Goal: Task Accomplishment & Management: Manage account settings

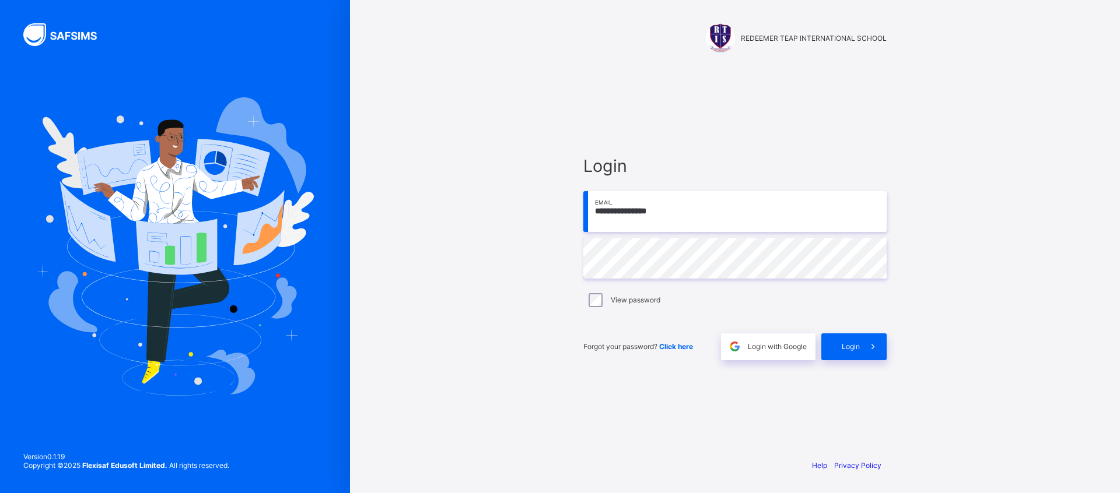
click at [606, 300] on div "View password" at bounding box center [734, 300] width 297 height 14
click at [842, 350] on span "Login" at bounding box center [851, 346] width 18 height 9
click at [626, 207] on input "email" at bounding box center [734, 211] width 303 height 41
paste input "**********"
type input "**********"
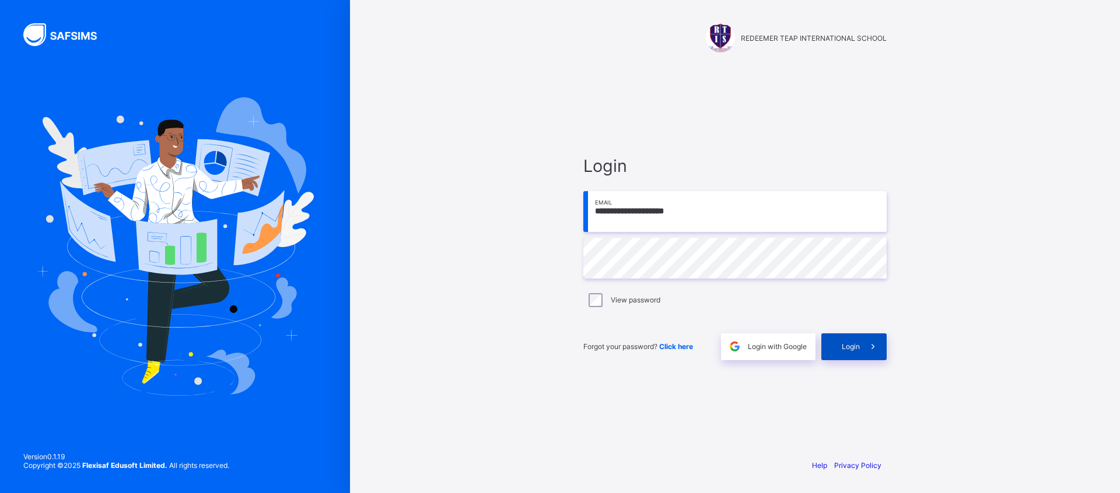
click at [849, 349] on span "Login" at bounding box center [851, 346] width 18 height 9
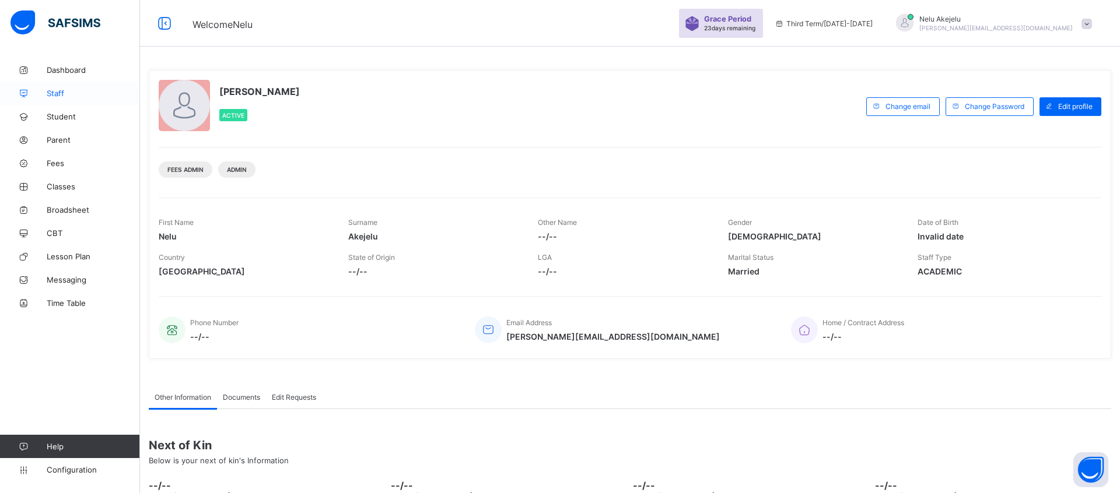
click at [62, 92] on span "Staff" at bounding box center [93, 93] width 93 height 9
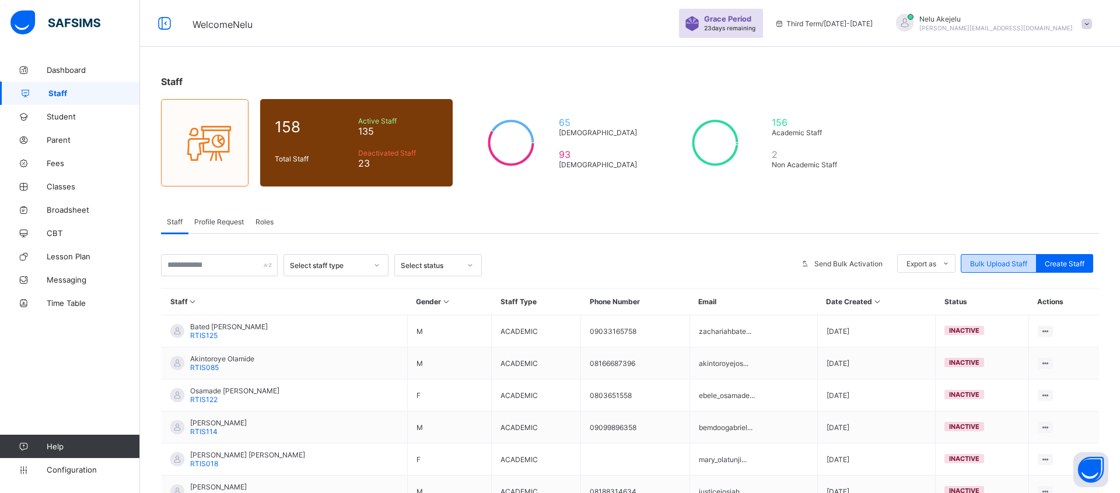
click at [992, 267] on span "Bulk Upload Staff" at bounding box center [998, 264] width 57 height 9
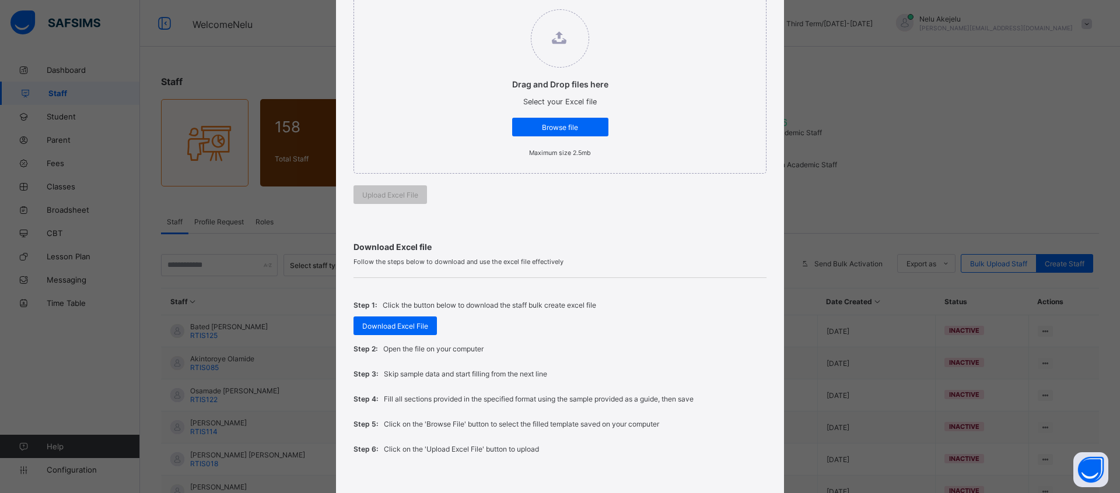
scroll to position [218, 0]
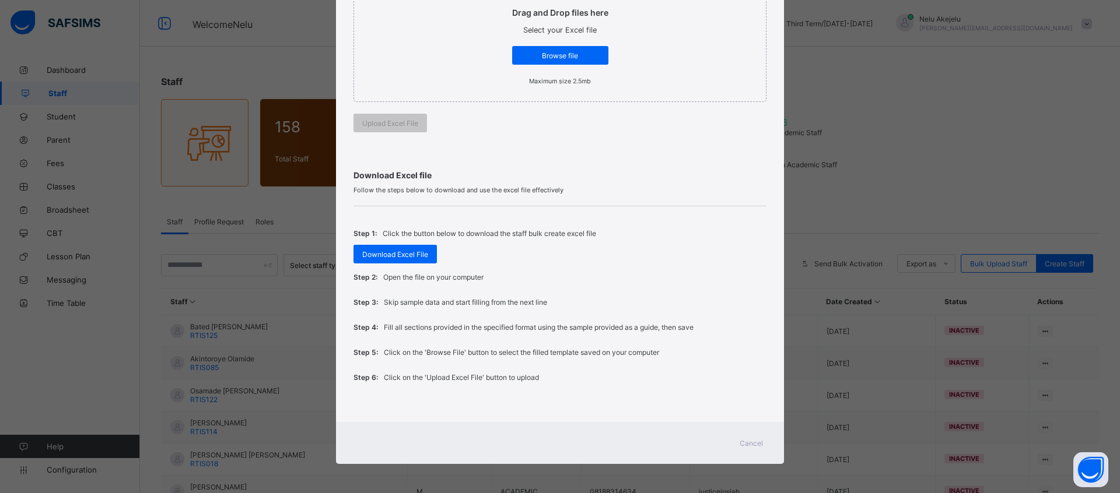
click at [748, 441] on span "Cancel" at bounding box center [751, 443] width 23 height 9
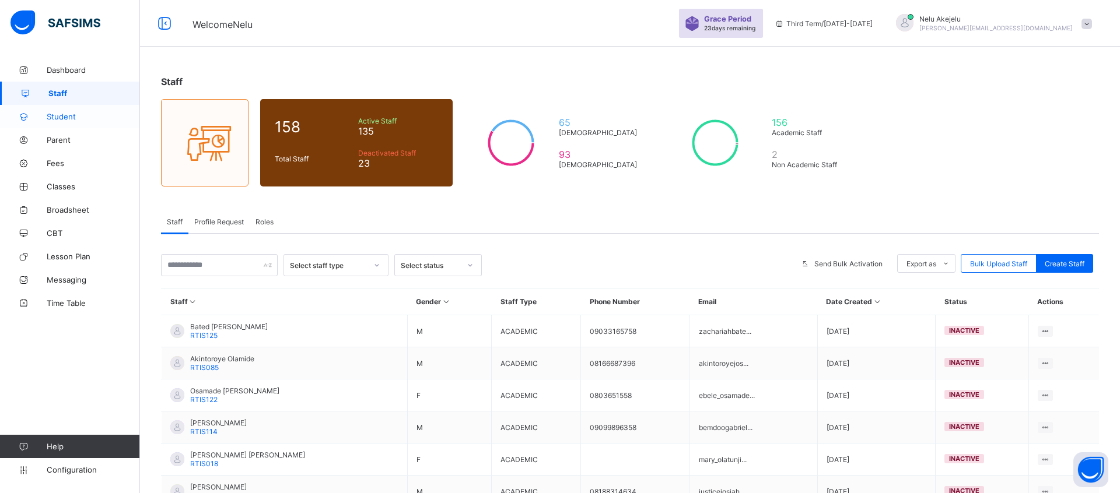
click at [59, 117] on span "Student" at bounding box center [93, 116] width 93 height 9
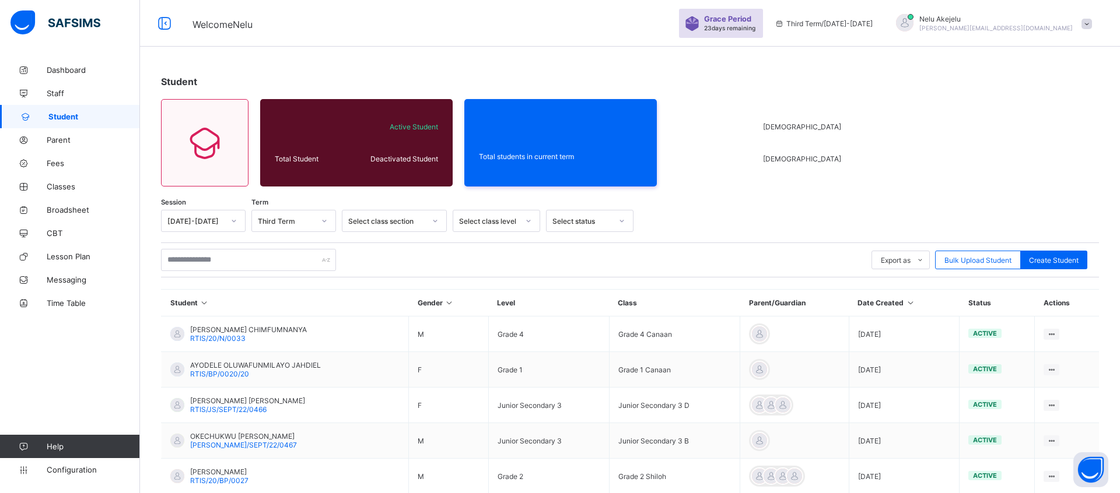
click at [402, 221] on div "Select class section" at bounding box center [386, 221] width 77 height 9
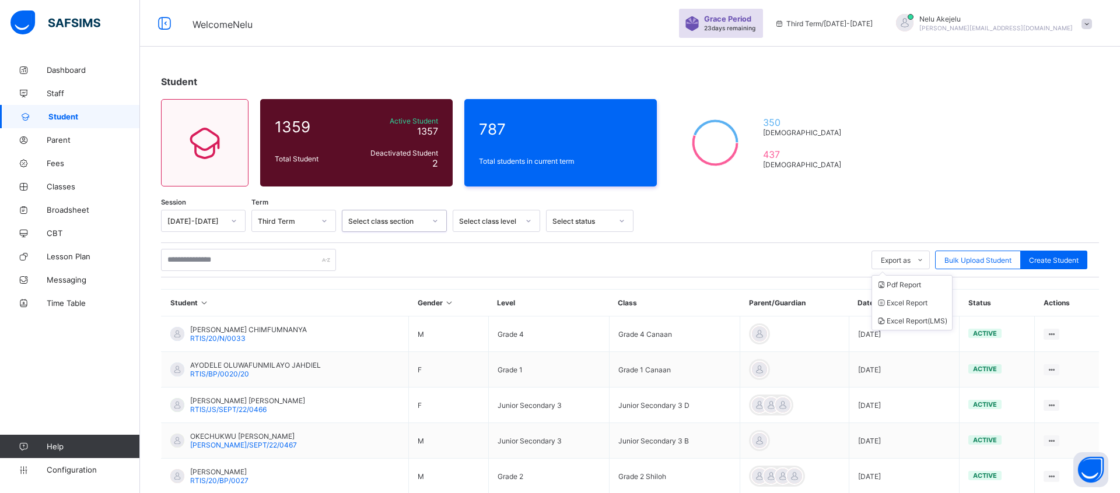
click at [894, 275] on ul "Pdf Report Excel Report Excel Report (LMS)" at bounding box center [911, 302] width 81 height 55
click at [894, 285] on li "Pdf Report" at bounding box center [912, 285] width 80 height 18
click at [437, 257] on div "Export as Pdf Report Excel Report Excel Report (LMS) Bulk Upload Student Create…" at bounding box center [630, 260] width 938 height 22
click at [387, 226] on div "Select class section" at bounding box center [383, 221] width 82 height 16
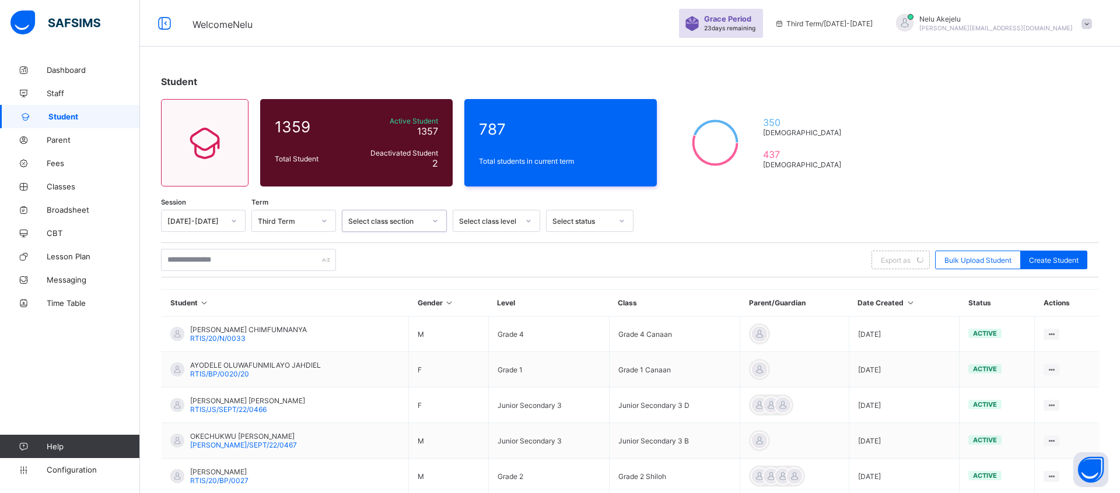
click at [290, 219] on div "Third Term" at bounding box center [286, 221] width 57 height 9
click at [215, 218] on div "[DATE]-[DATE]" at bounding box center [195, 221] width 57 height 9
click at [209, 266] on div "[DATE]-[DATE]" at bounding box center [203, 264] width 83 height 18
click at [213, 218] on div "[DATE]-[DATE]" at bounding box center [195, 221] width 57 height 9
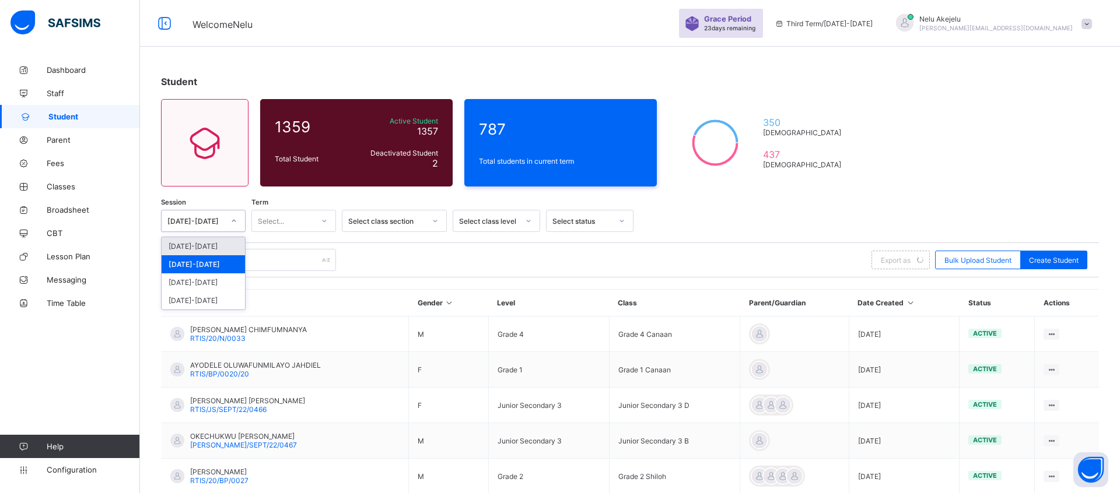
click at [198, 242] on div "2025-2026" at bounding box center [203, 246] width 83 height 18
click at [761, 230] on div at bounding box center [863, 221] width 448 height 22
click at [1058, 258] on span "Create Student" at bounding box center [1054, 260] width 50 height 9
select select "**"
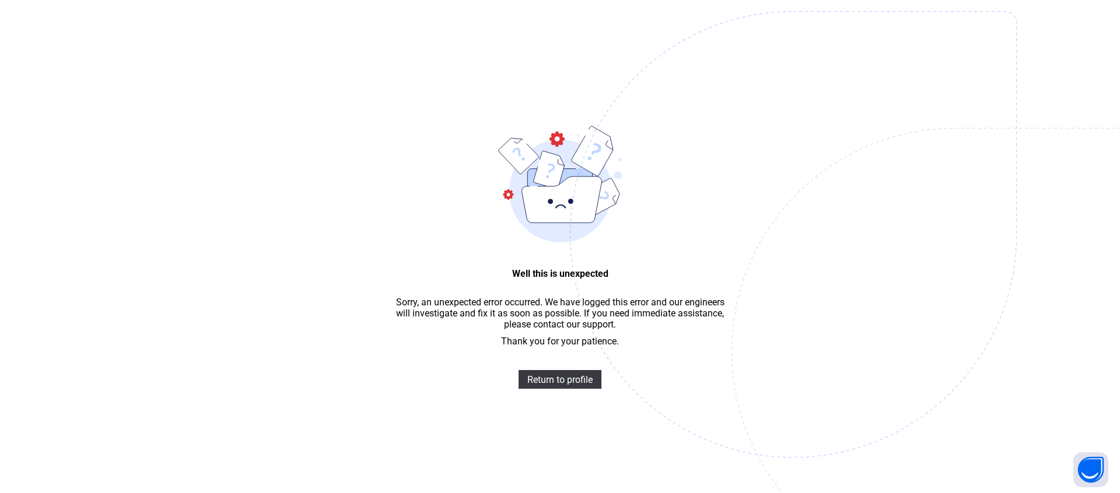
click at [121, 197] on div "Well this is unexpected Sorry, an unexpected error occurred. We have logged thi…" at bounding box center [560, 264] width 1120 height 528
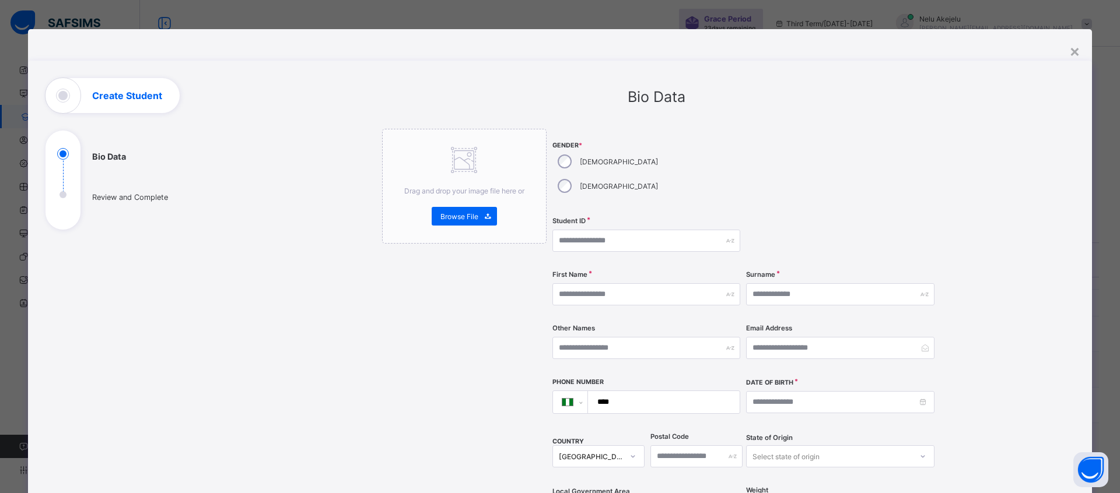
select select "**"
click at [786, 283] on input "text" at bounding box center [840, 294] width 188 height 22
click at [634, 337] on input "text" at bounding box center [646, 348] width 188 height 22
click at [770, 337] on input "email" at bounding box center [840, 348] width 188 height 22
click at [787, 391] on input at bounding box center [840, 402] width 188 height 22
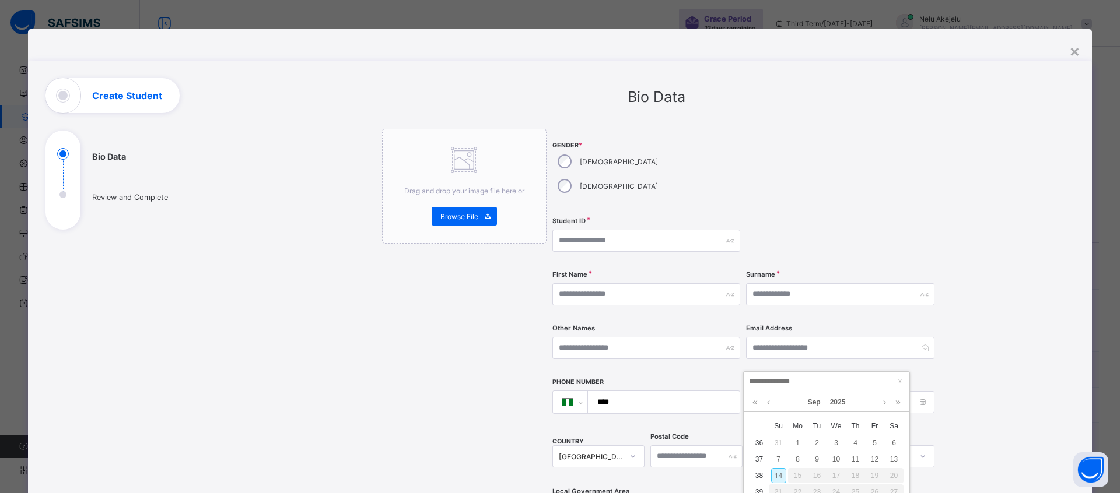
click at [642, 391] on input "****" at bounding box center [661, 402] width 143 height 22
click at [462, 340] on div "Drag and drop your image file here or Browse File" at bounding box center [464, 462] width 164 height 666
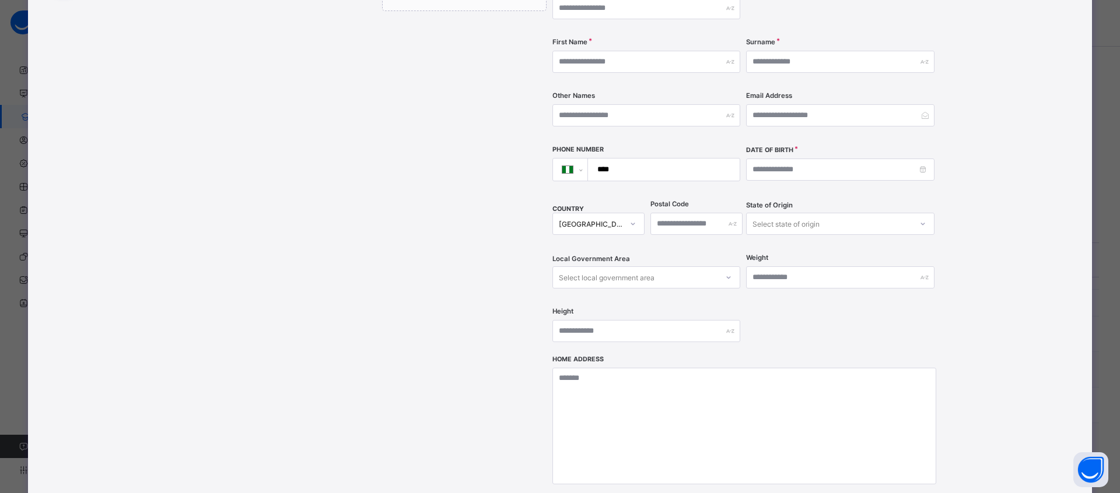
scroll to position [232, 0]
click at [608, 267] on div "Select local government area" at bounding box center [607, 278] width 96 height 22
click at [786, 213] on div "Select state of origin" at bounding box center [785, 224] width 67 height 22
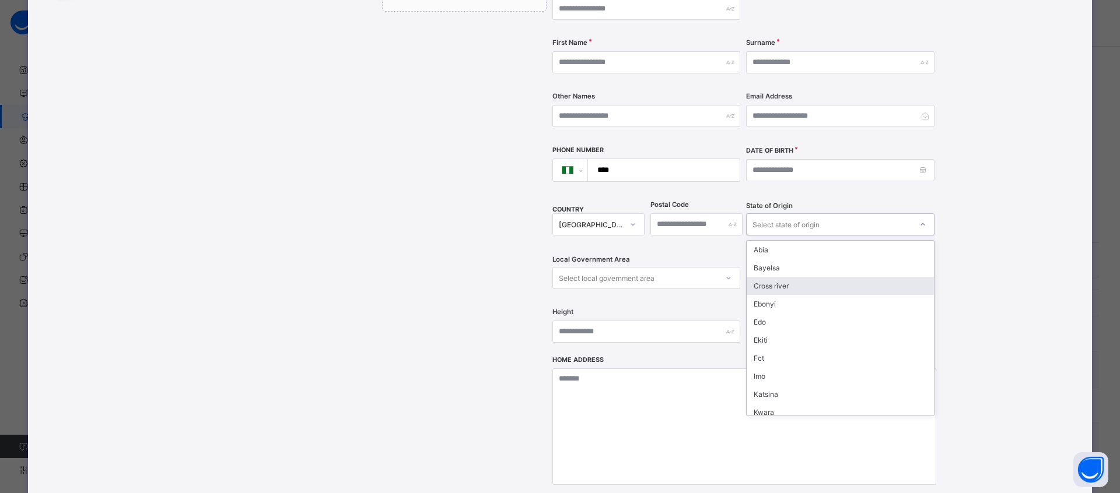
click at [778, 277] on div "Cross river" at bounding box center [840, 286] width 187 height 18
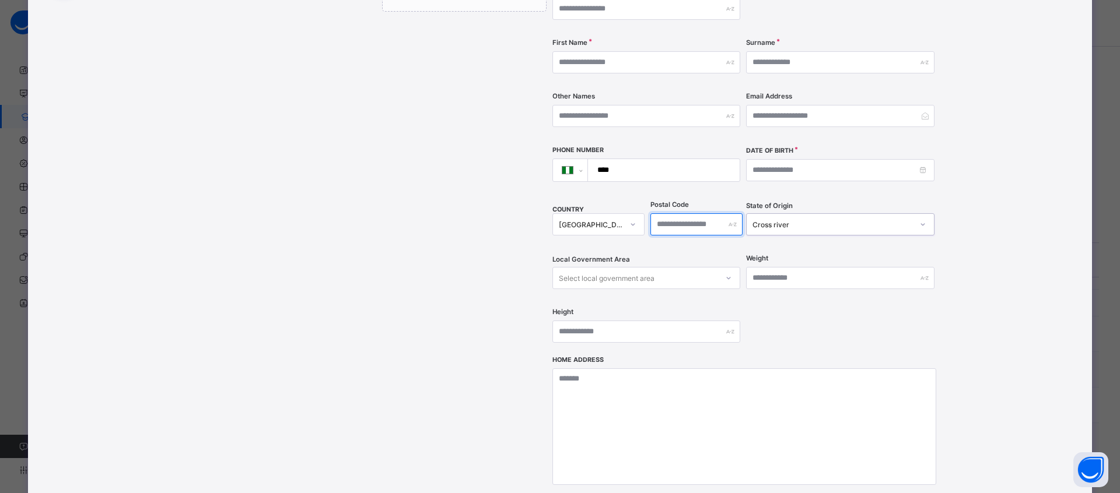
click at [689, 213] on input "text" at bounding box center [696, 224] width 92 height 22
click at [661, 254] on div "Local Government Area Select local government area" at bounding box center [646, 278] width 188 height 48
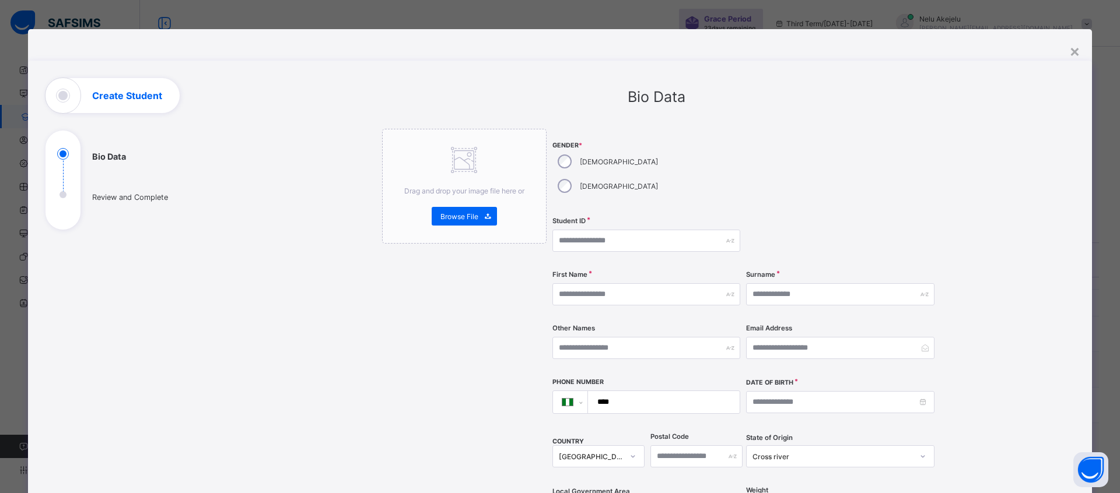
click at [803, 169] on div at bounding box center [840, 170] width 188 height 82
click at [1071, 52] on div "×" at bounding box center [1074, 51] width 11 height 20
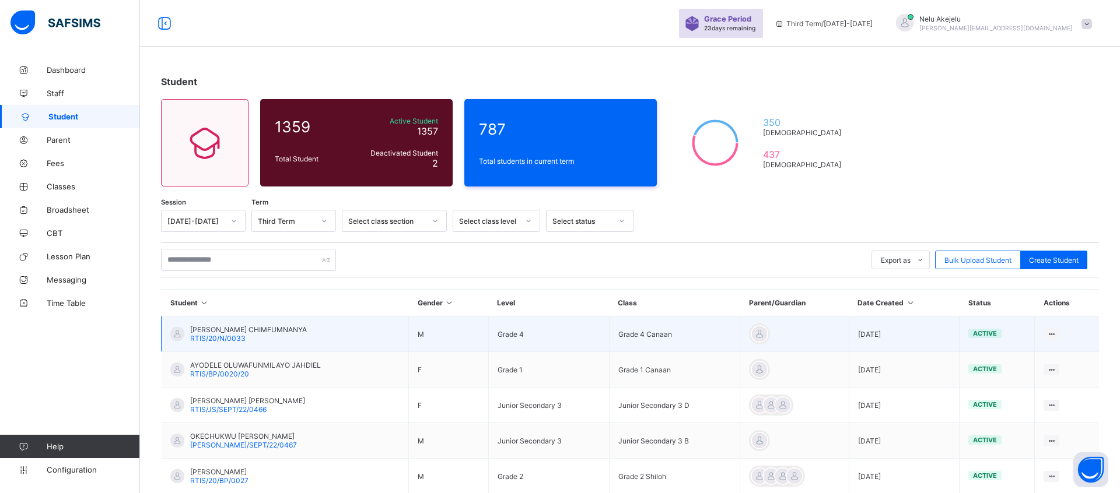
click at [226, 334] on span "RTIS/20/N/0033" at bounding box center [217, 338] width 55 height 9
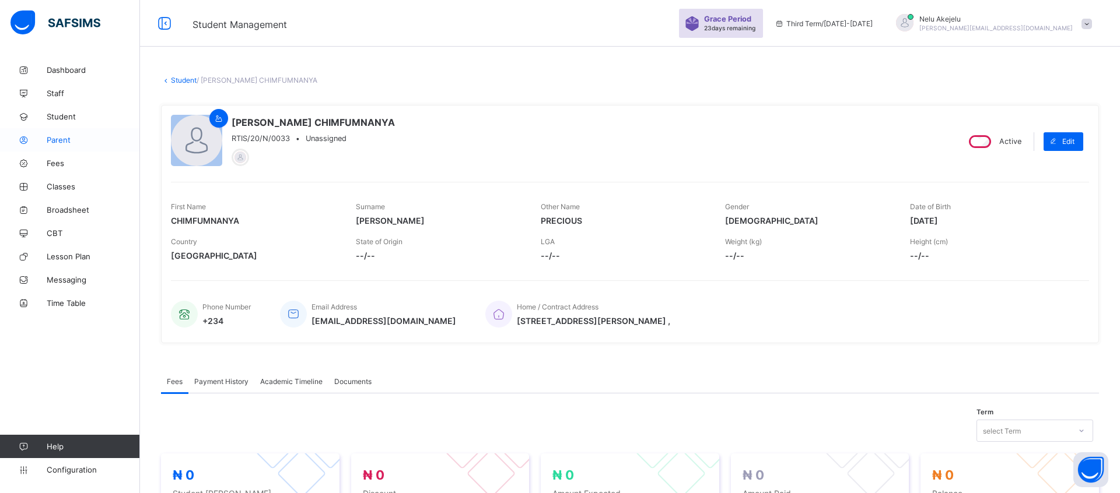
click at [53, 145] on link "Parent" at bounding box center [70, 139] width 140 height 23
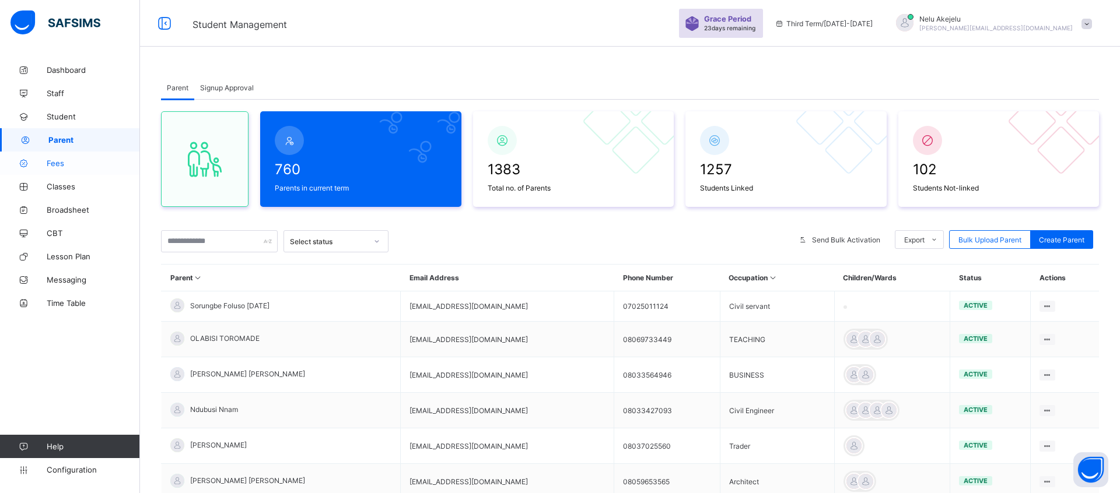
click at [59, 162] on span "Fees" at bounding box center [93, 163] width 93 height 9
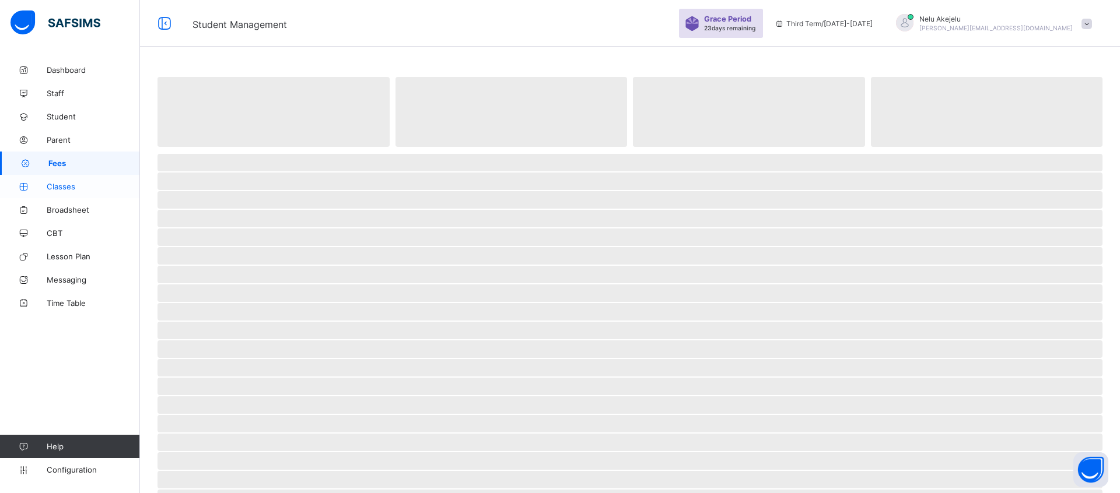
click at [65, 184] on span "Classes" at bounding box center [93, 186] width 93 height 9
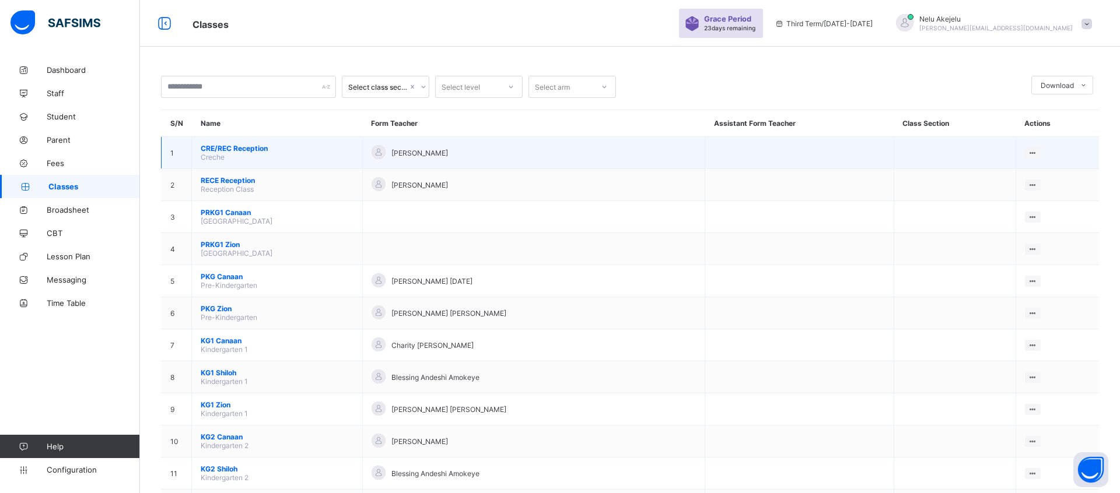
click at [244, 148] on span "CRE/REC Reception" at bounding box center [277, 148] width 153 height 9
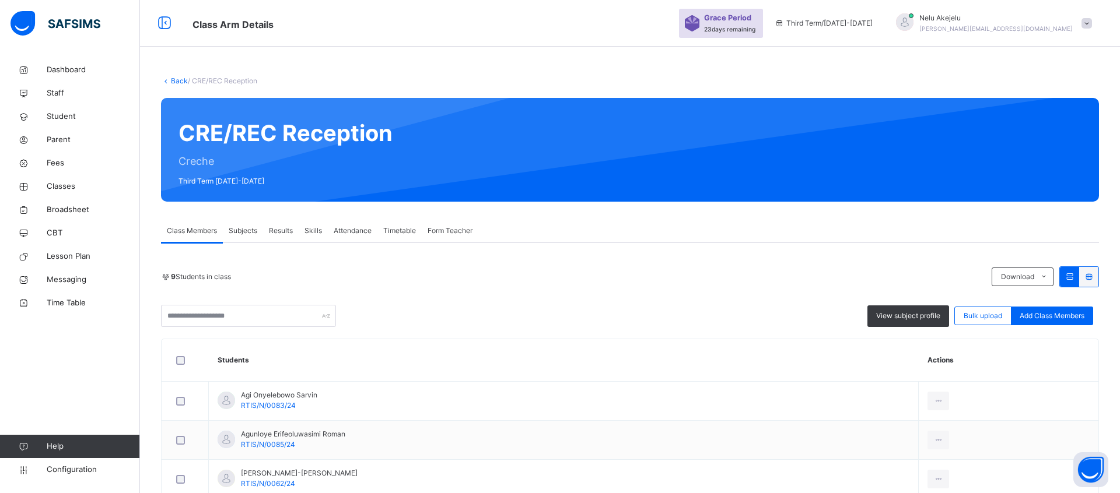
click at [247, 232] on span "Subjects" at bounding box center [243, 231] width 29 height 10
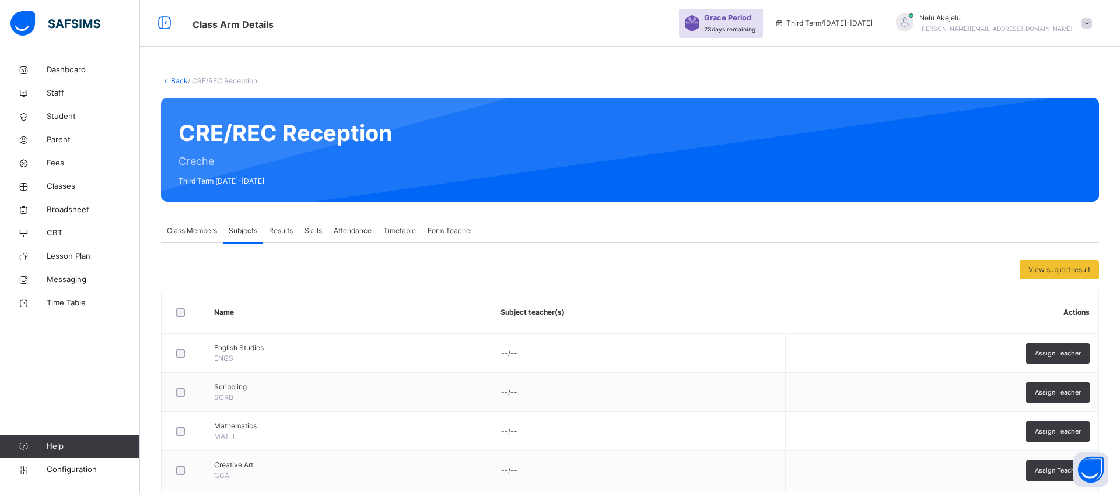
click at [278, 229] on span "Results" at bounding box center [281, 231] width 24 height 10
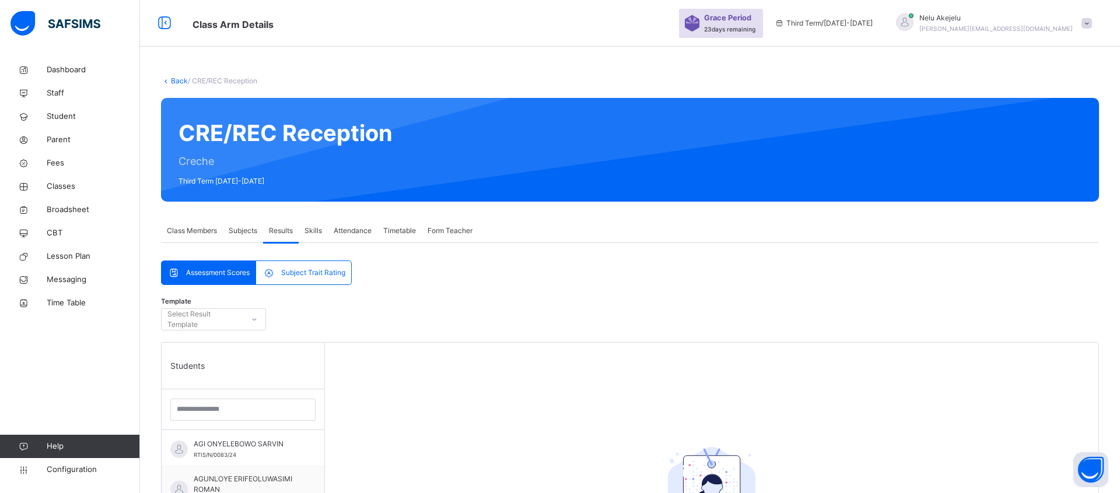
click at [311, 235] on span "Skills" at bounding box center [312, 231] width 17 height 10
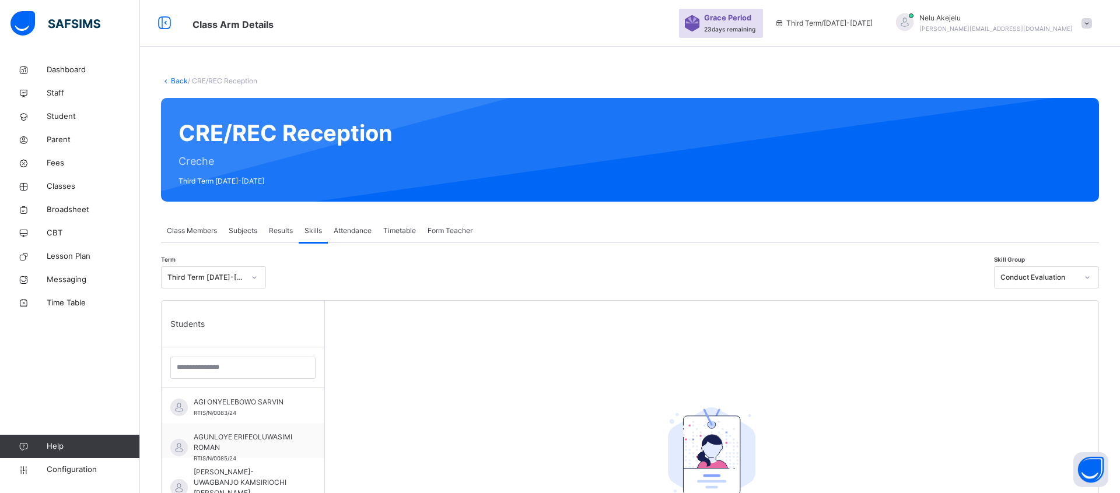
click at [370, 229] on span "Attendance" at bounding box center [353, 231] width 38 height 10
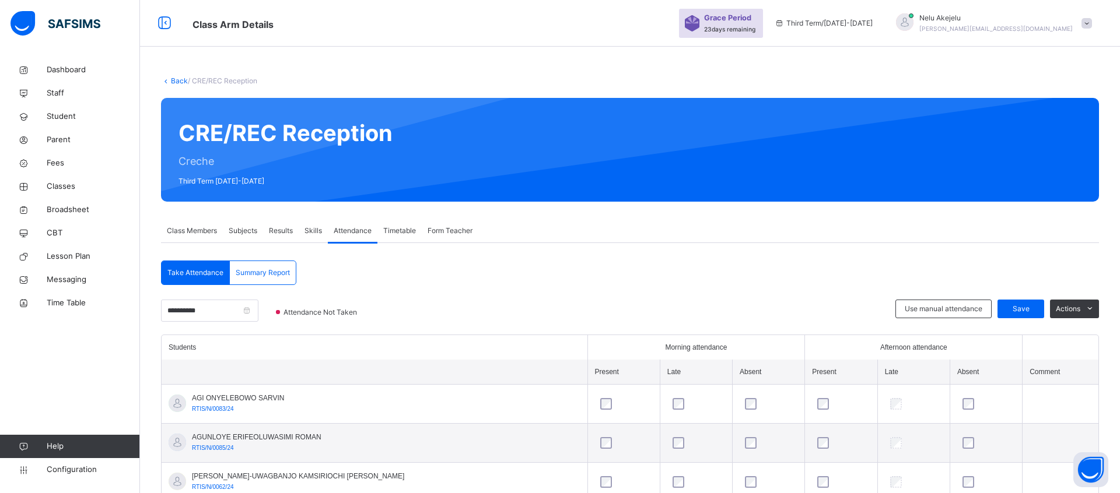
click at [397, 229] on span "Timetable" at bounding box center [399, 231] width 33 height 10
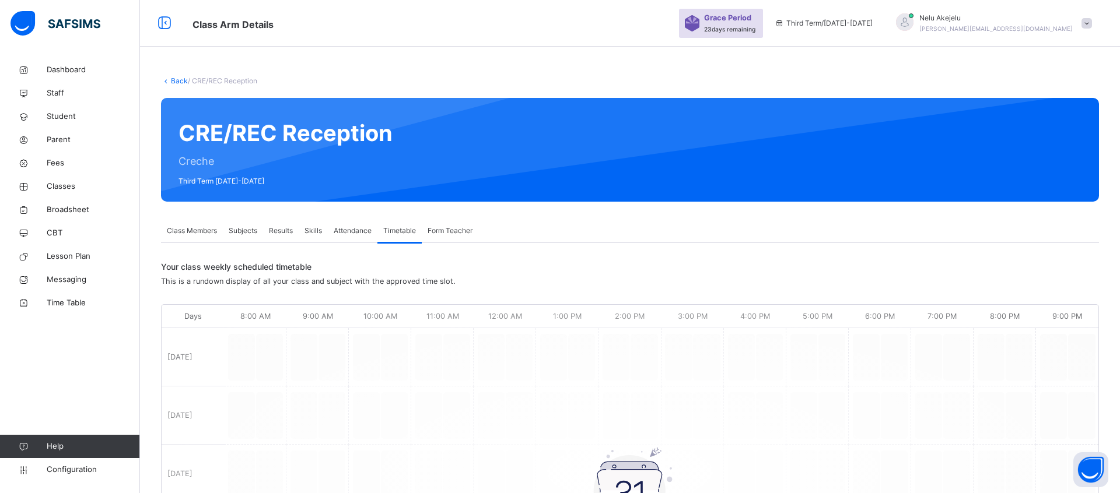
click at [463, 226] on span "Form Teacher" at bounding box center [450, 231] width 45 height 10
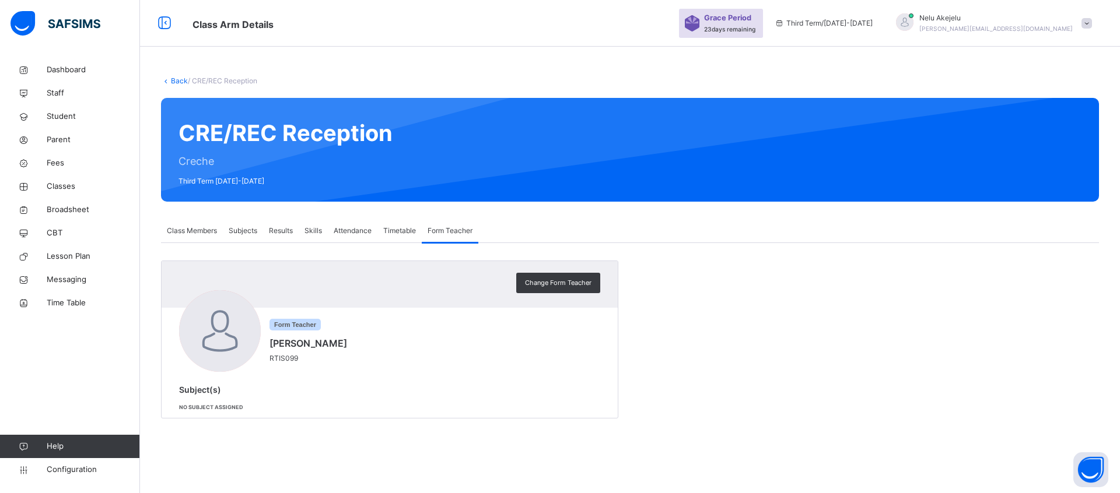
click at [188, 232] on span "Class Members" at bounding box center [192, 231] width 50 height 10
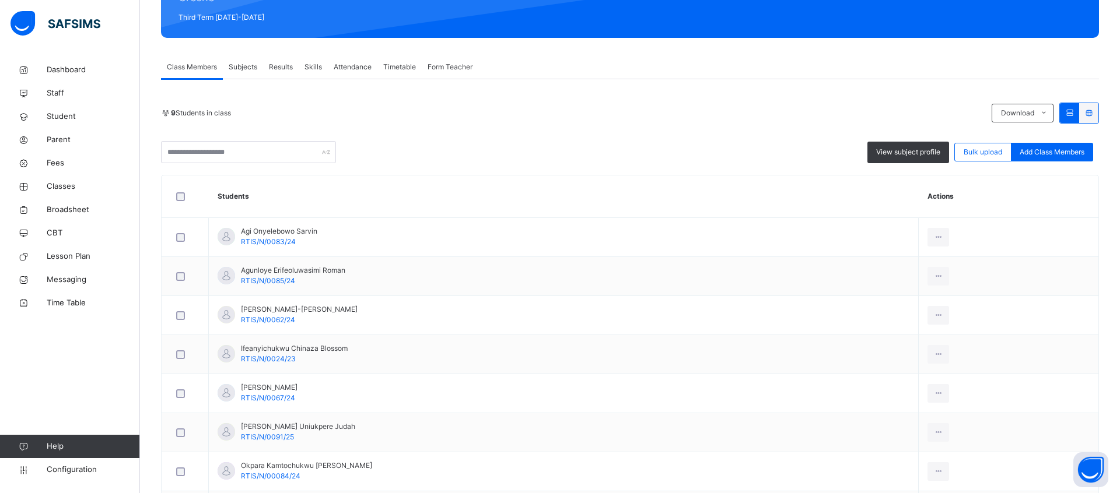
scroll to position [304, 0]
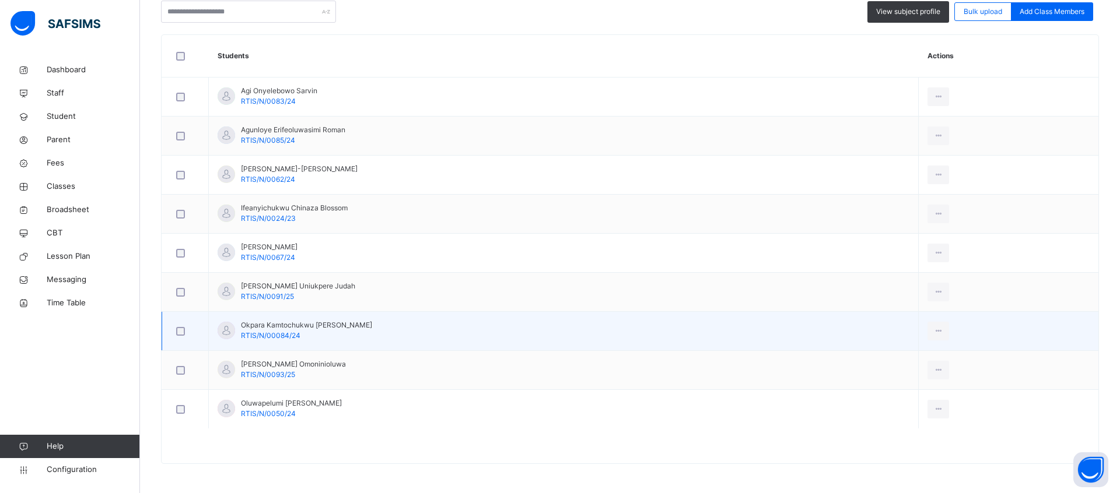
click at [276, 338] on span "RTIS/N/00084/24" at bounding box center [270, 335] width 59 height 9
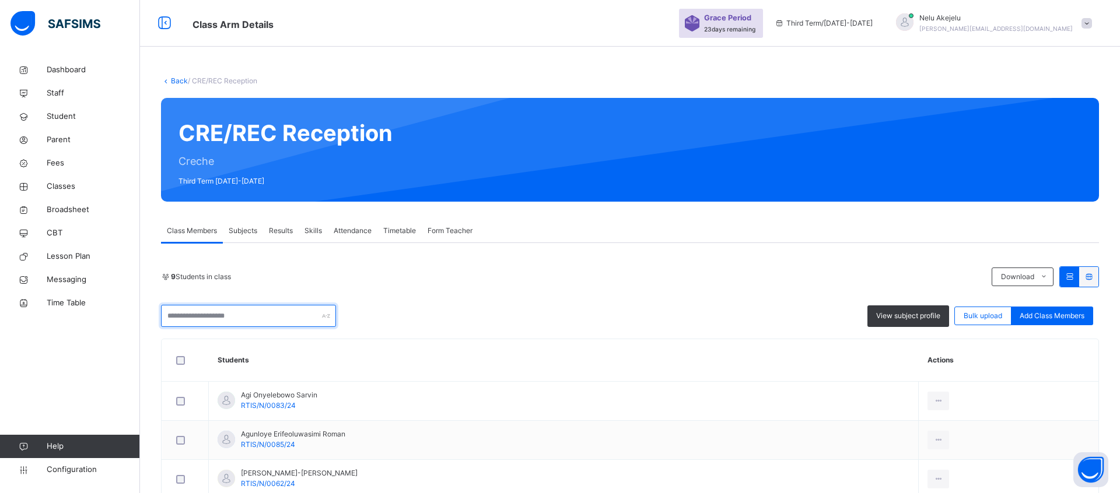
click at [261, 309] on input "text" at bounding box center [248, 316] width 175 height 22
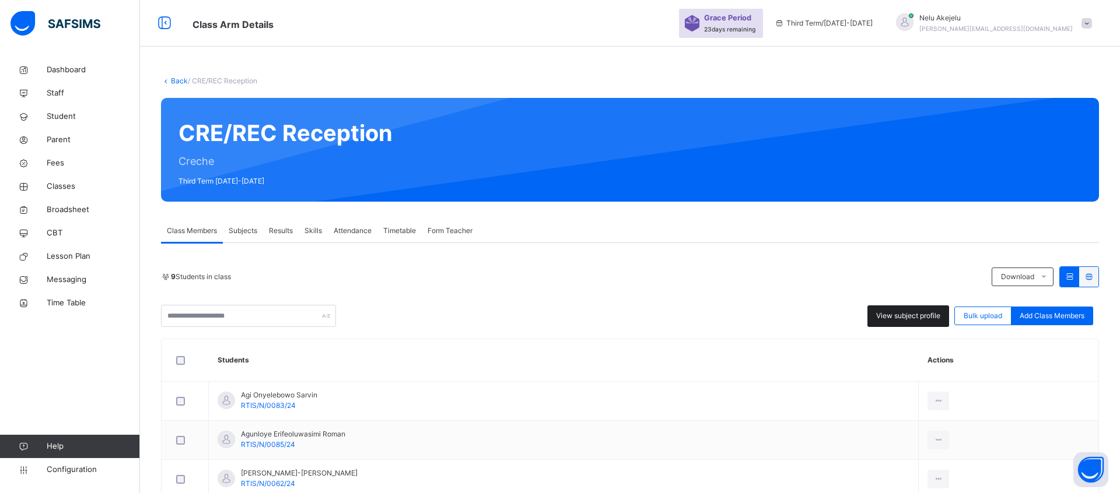
click at [906, 316] on span "View subject profile" at bounding box center [908, 316] width 64 height 10
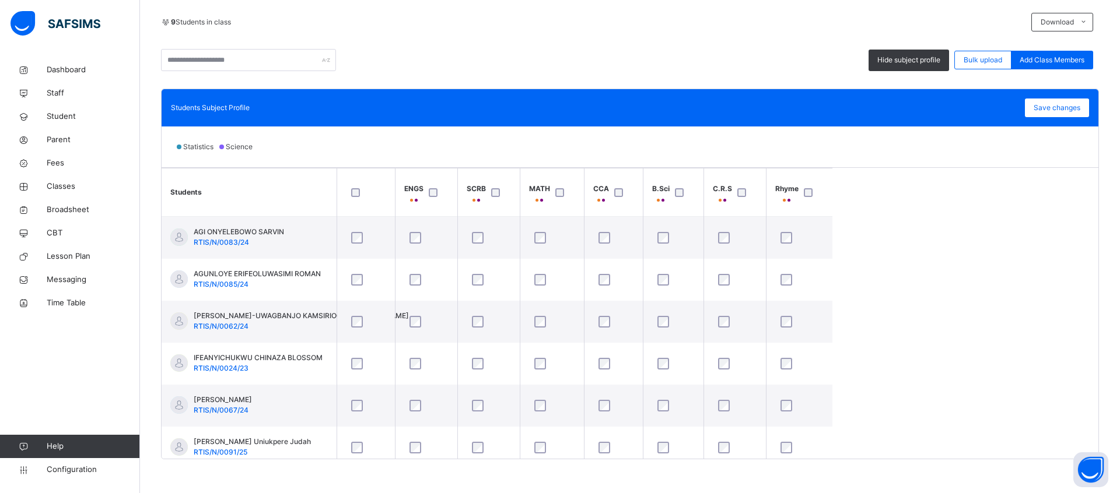
scroll to position [255, 0]
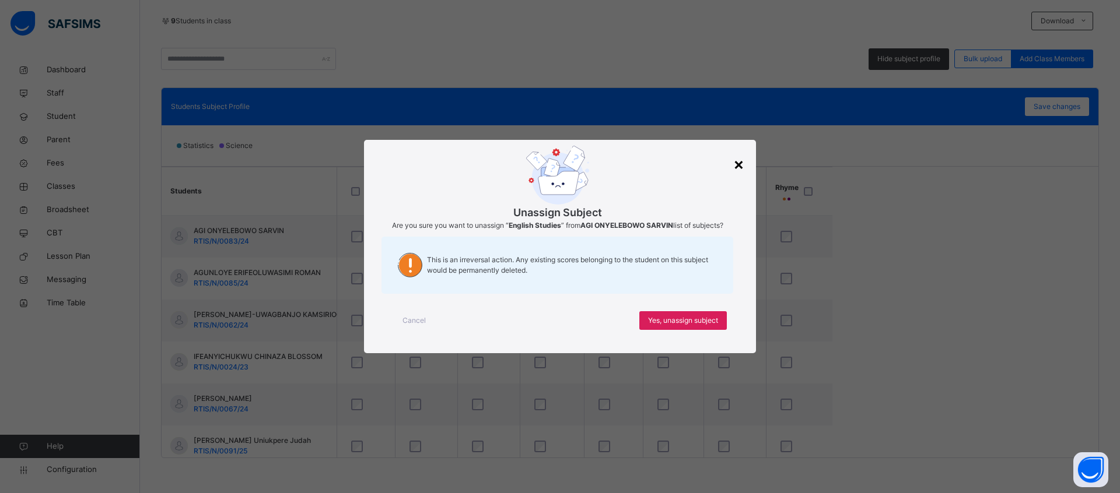
click at [741, 164] on div "×" at bounding box center [738, 164] width 11 height 24
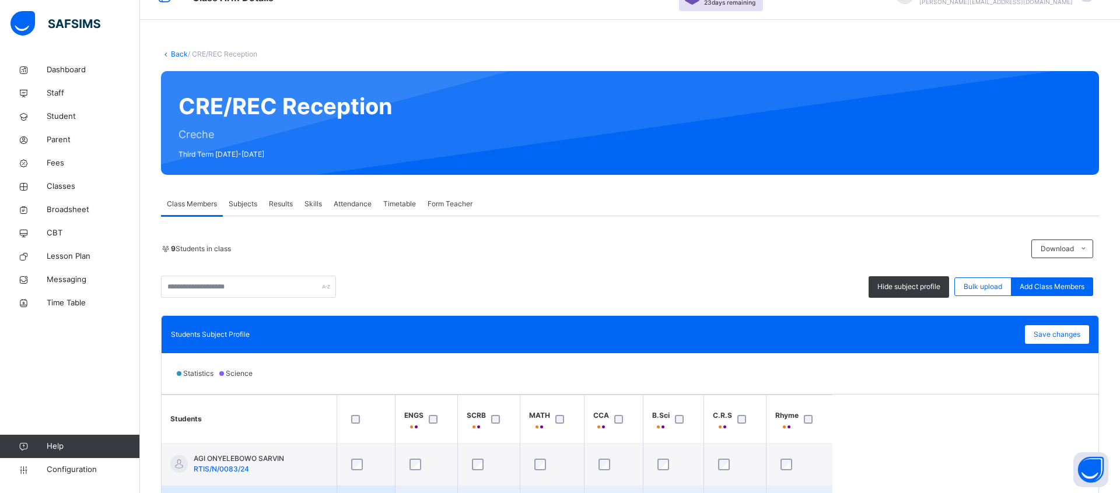
scroll to position [25, 0]
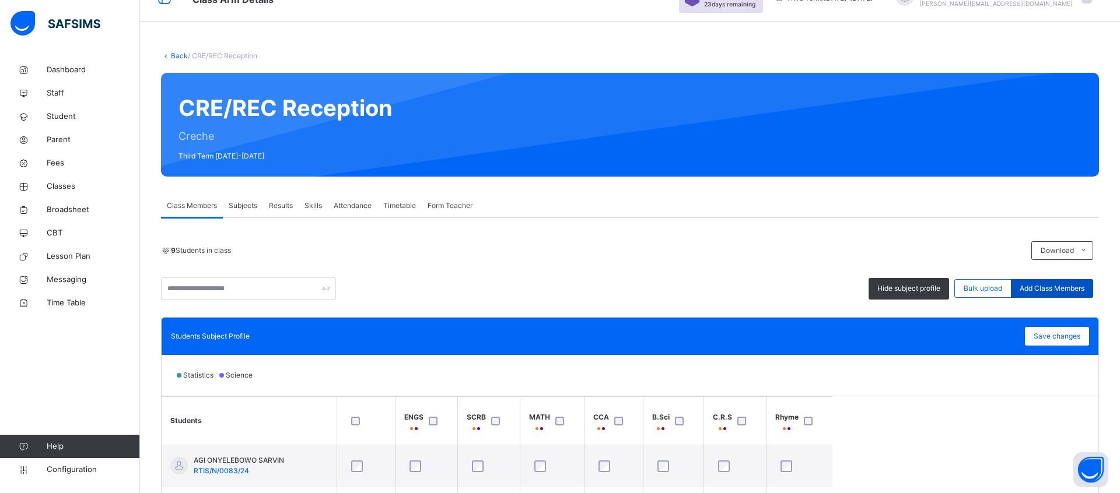
click at [1039, 289] on span "Add Class Members" at bounding box center [1052, 288] width 65 height 10
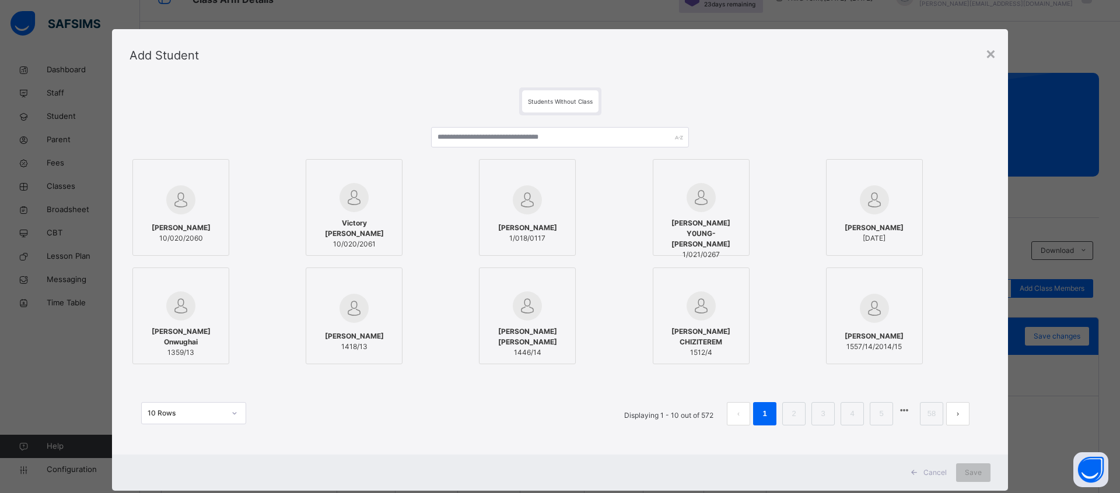
click at [342, 212] on img at bounding box center [353, 197] width 29 height 29
click at [347, 306] on img at bounding box center [353, 308] width 29 height 29
click at [513, 328] on span "[PERSON_NAME] [PERSON_NAME]" at bounding box center [527, 337] width 84 height 21
click at [969, 472] on span "Save" at bounding box center [973, 473] width 17 height 10
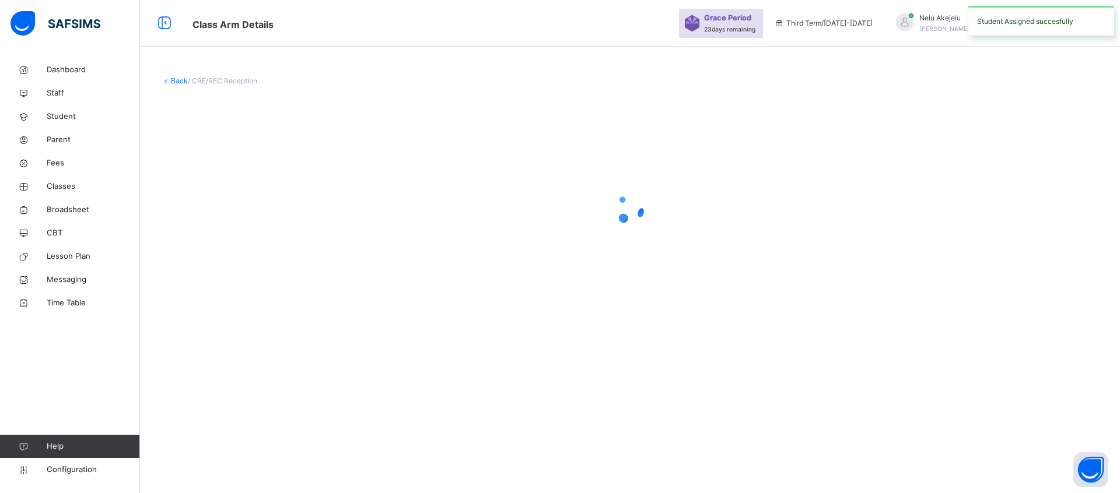
scroll to position [0, 0]
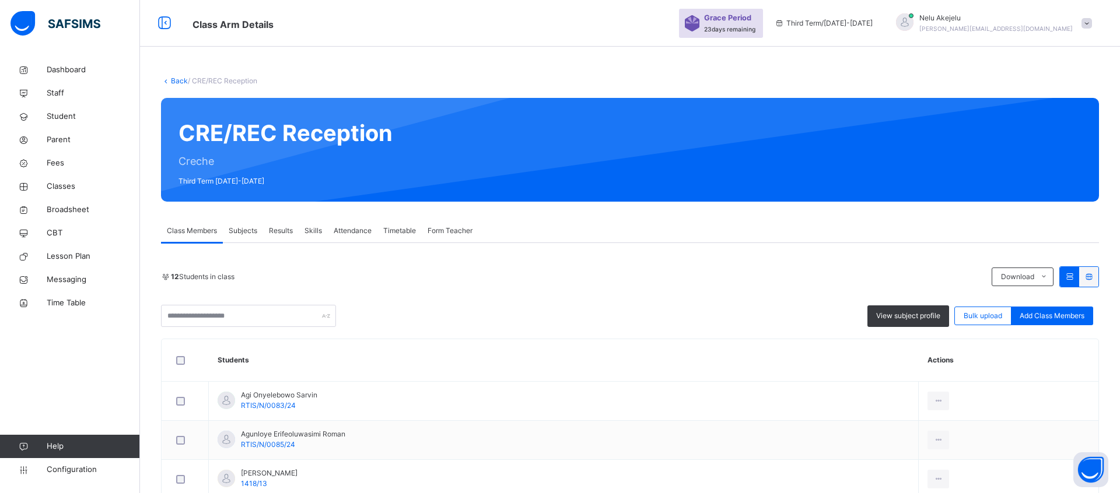
click at [242, 229] on span "Subjects" at bounding box center [243, 231] width 29 height 10
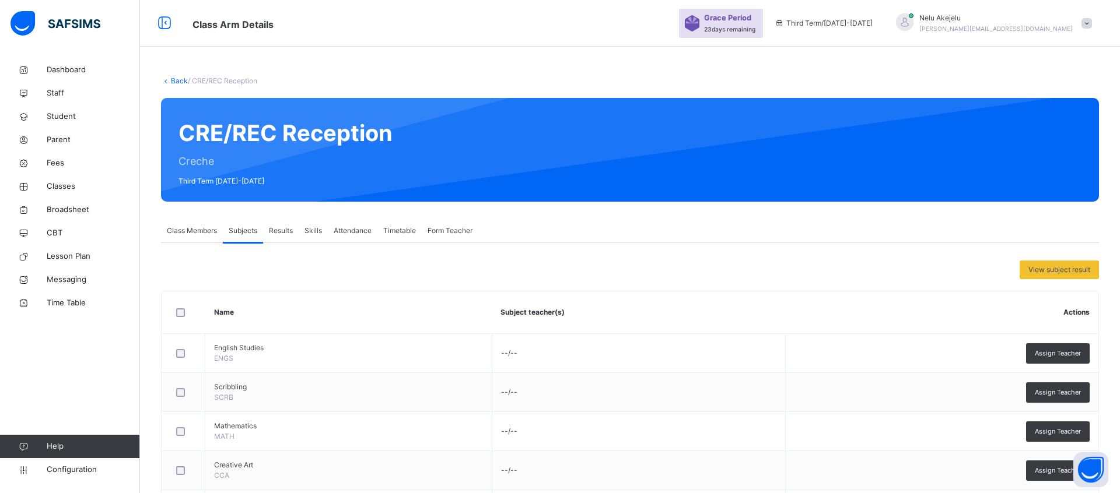
click at [284, 230] on span "Results" at bounding box center [281, 231] width 24 height 10
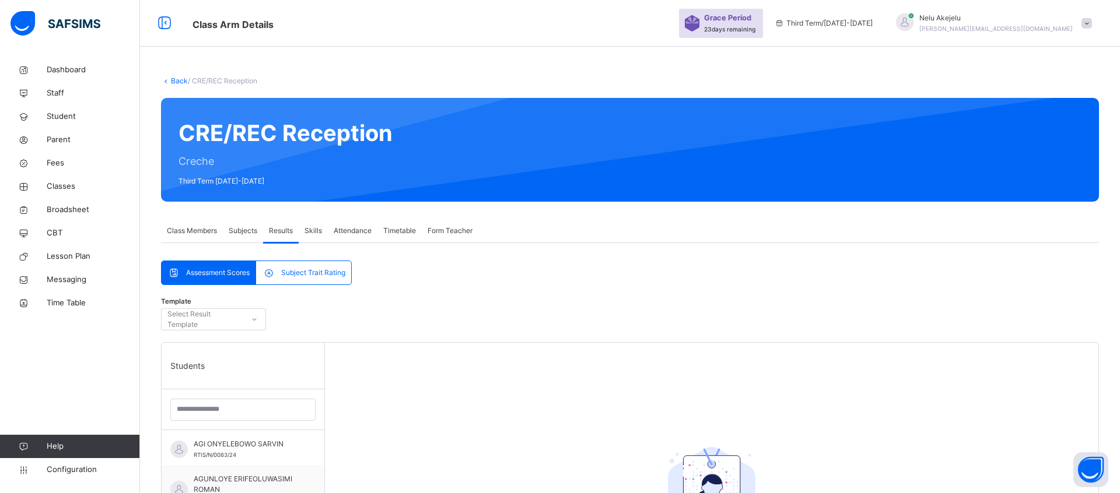
click at [308, 274] on span "Subject Trait Rating" at bounding box center [313, 273] width 64 height 10
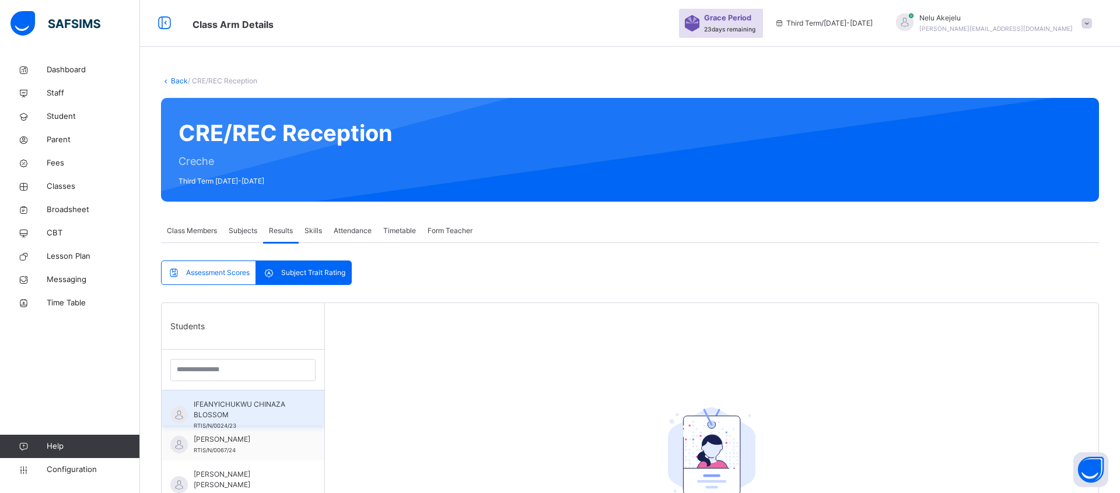
click at [254, 393] on div "IFEANYICHUKWU CHINAZA BLOSSOM RTIS/N/0024/23" at bounding box center [243, 408] width 163 height 35
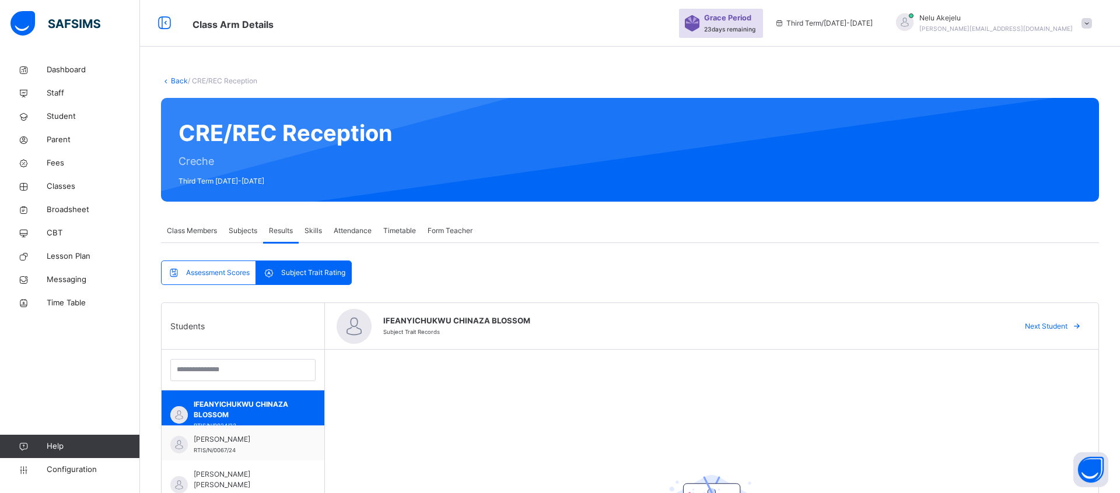
click at [218, 280] on div "Assessment Scores" at bounding box center [209, 272] width 94 height 23
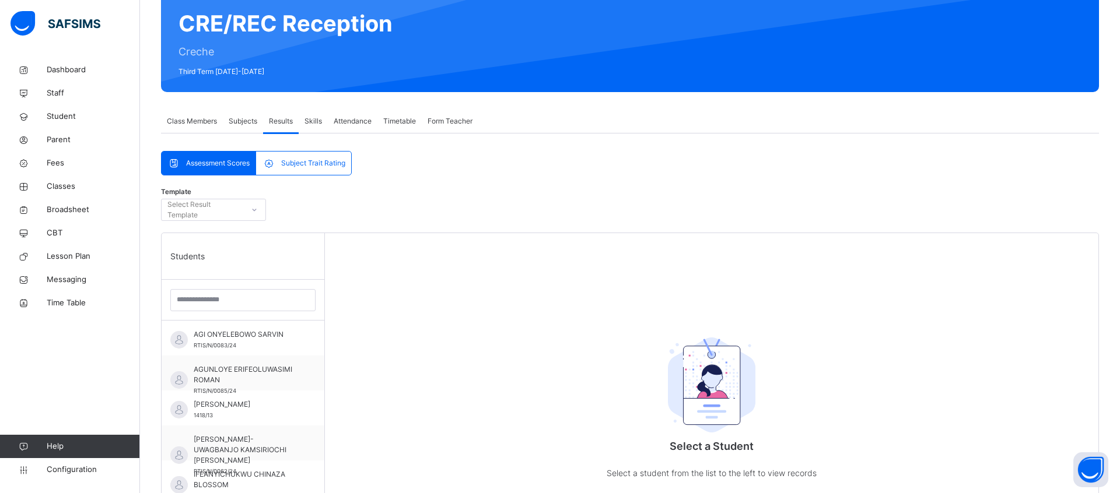
scroll to position [111, 0]
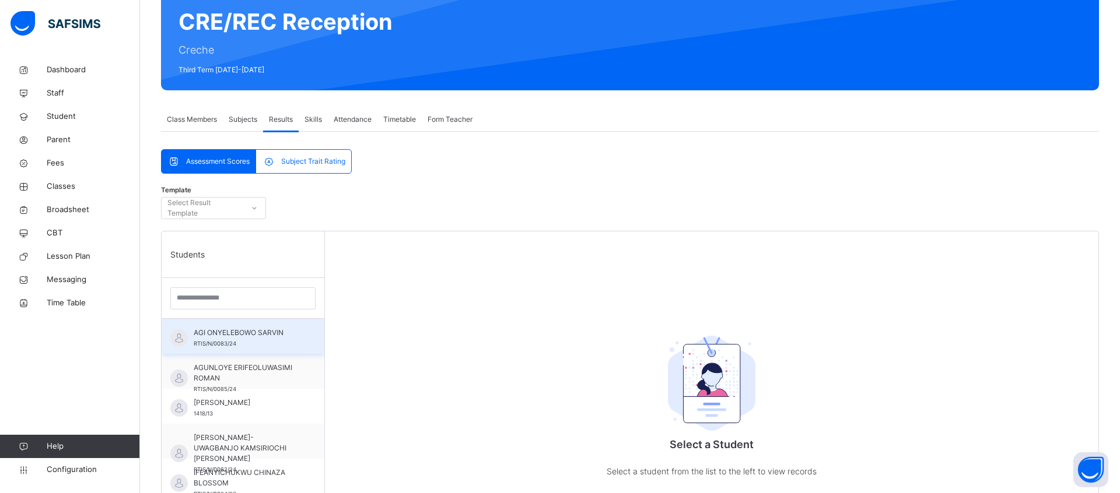
click at [239, 328] on span "AGI ONYELEBOWO SARVIN" at bounding box center [246, 333] width 104 height 10
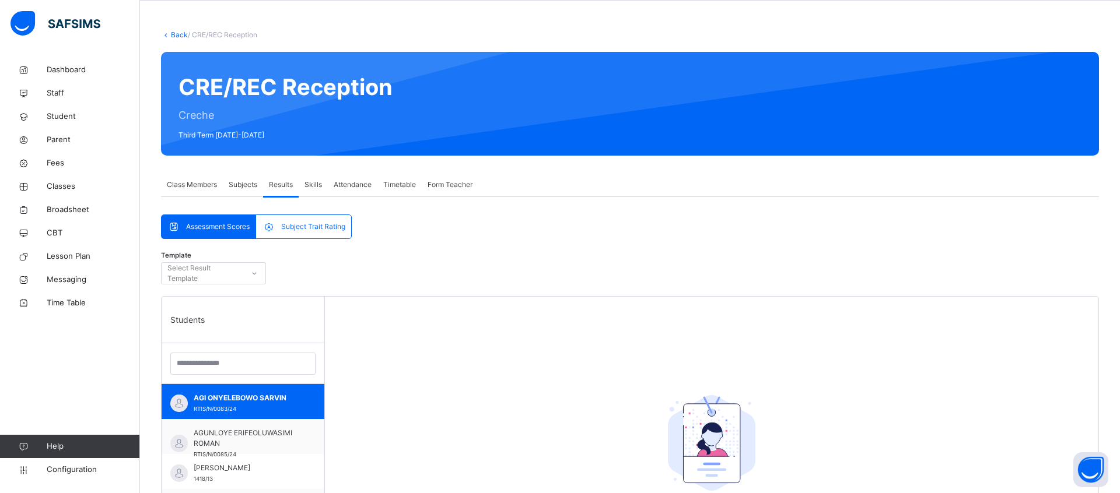
scroll to position [44, 0]
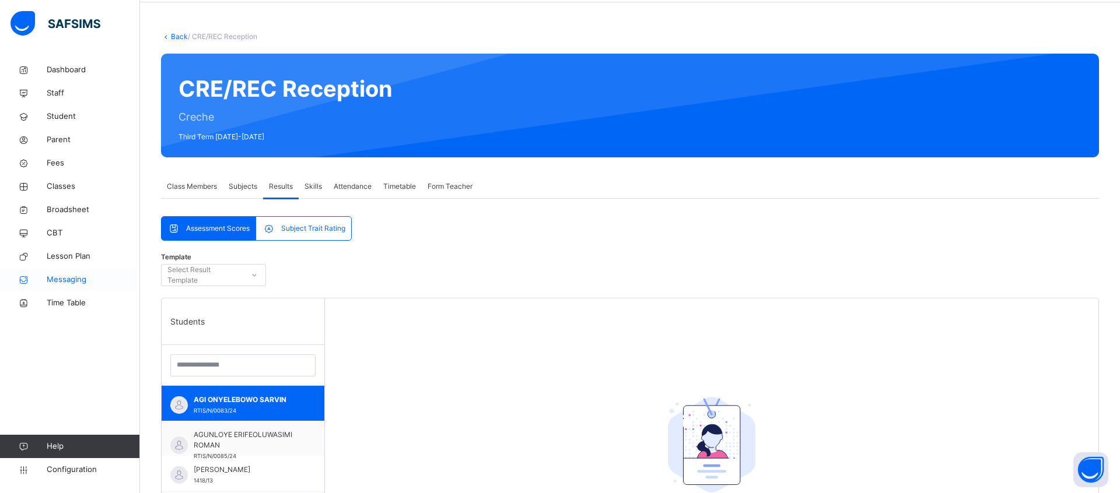
click at [64, 277] on span "Messaging" at bounding box center [93, 280] width 93 height 12
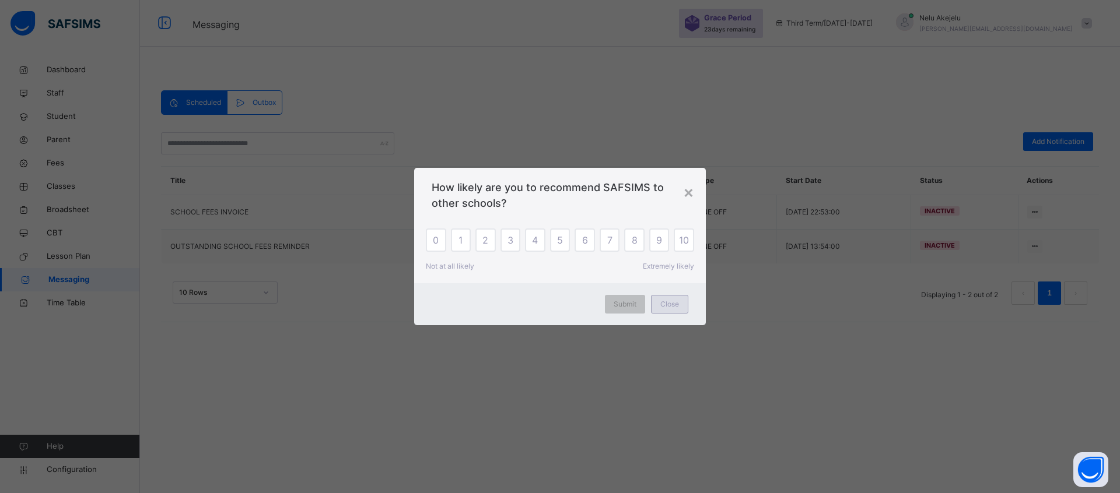
click at [671, 303] on span "Close" at bounding box center [669, 304] width 19 height 10
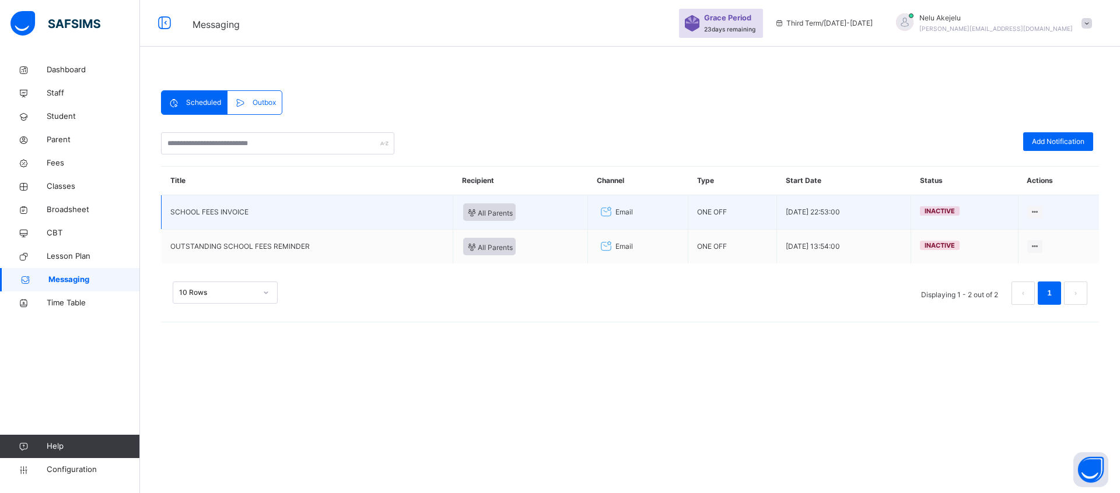
click at [214, 219] on td "SCHOOL FEES INVOICE" at bounding box center [308, 212] width 292 height 34
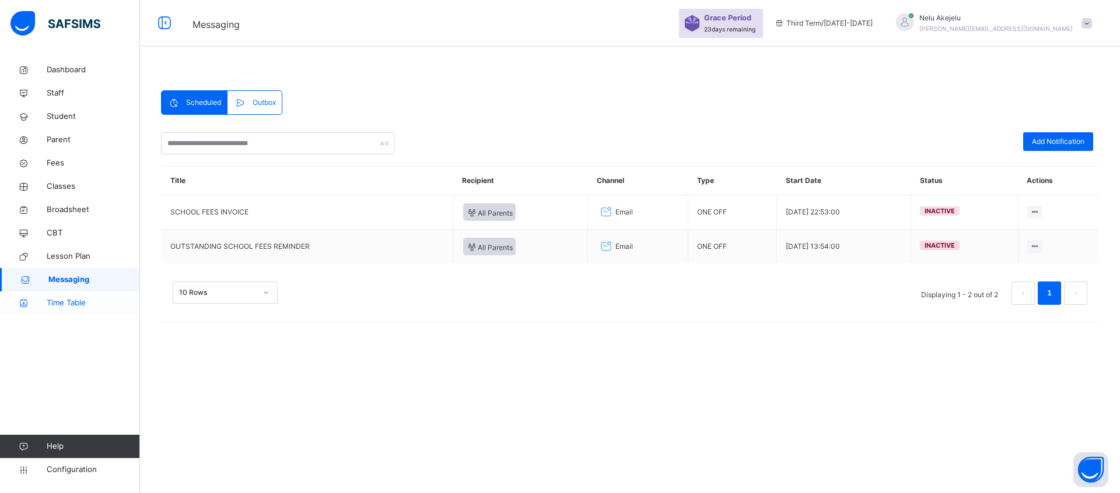
click at [83, 307] on span "Time Table" at bounding box center [93, 303] width 93 height 12
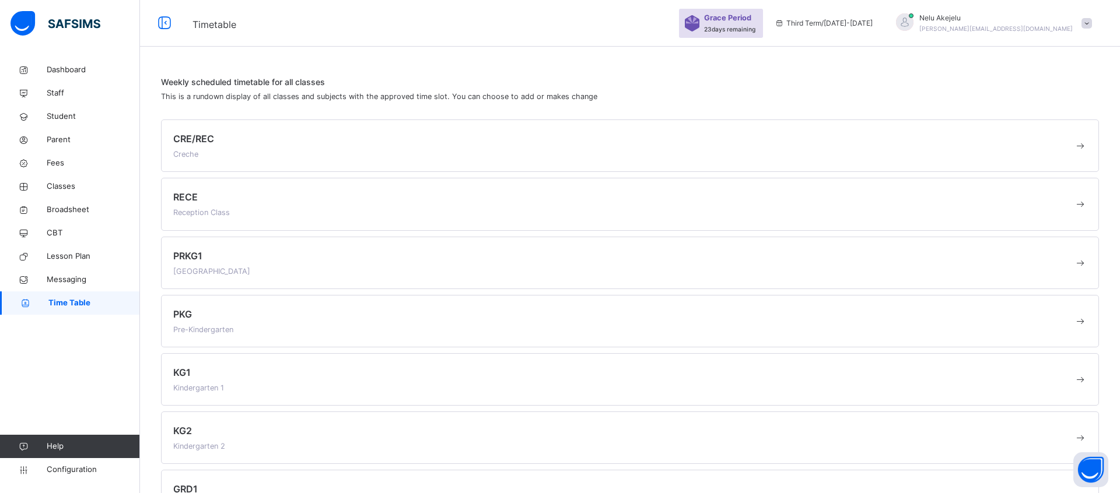
click at [201, 146] on span at bounding box center [623, 147] width 901 height 3
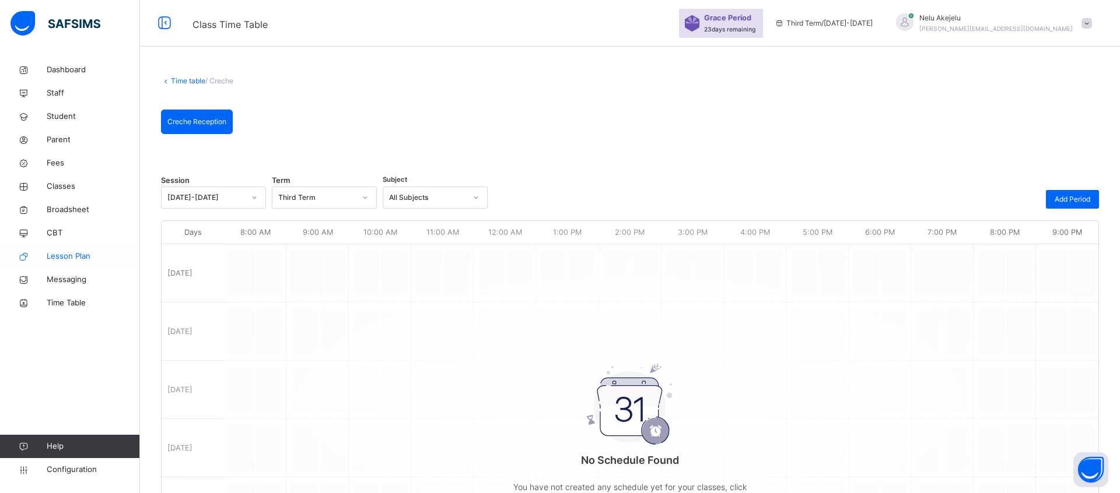
click at [78, 251] on span "Lesson Plan" at bounding box center [93, 257] width 93 height 12
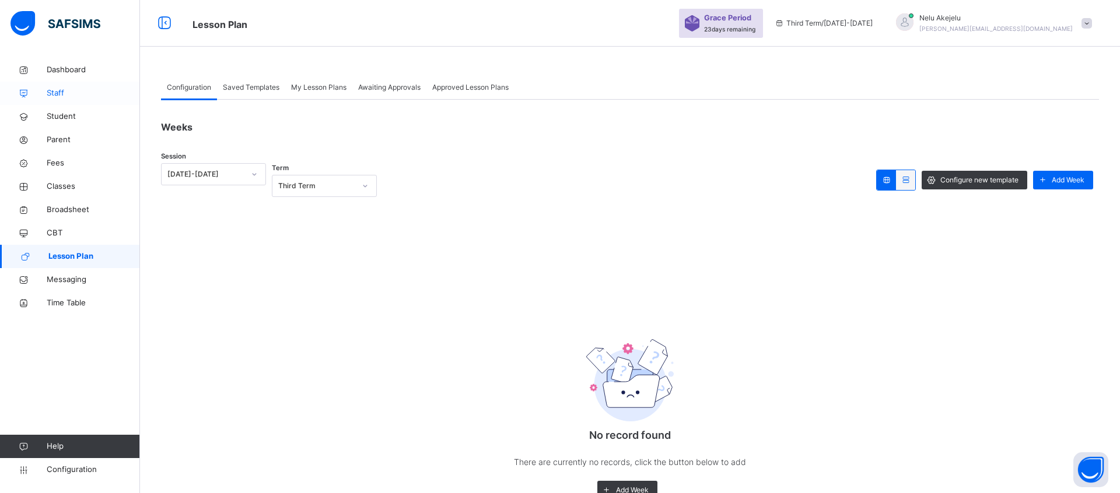
click at [61, 96] on span "Staff" at bounding box center [93, 93] width 93 height 12
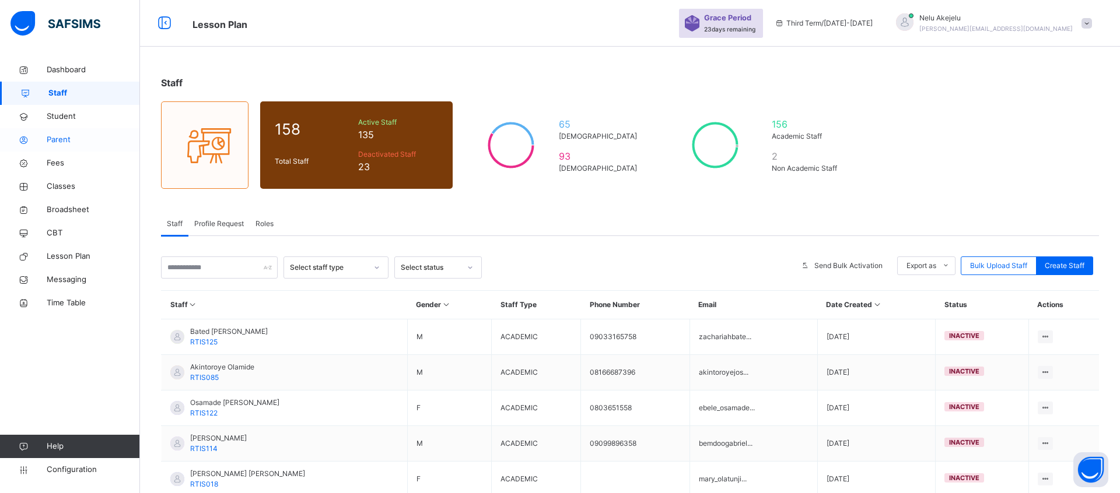
click at [67, 137] on span "Parent" at bounding box center [93, 140] width 93 height 12
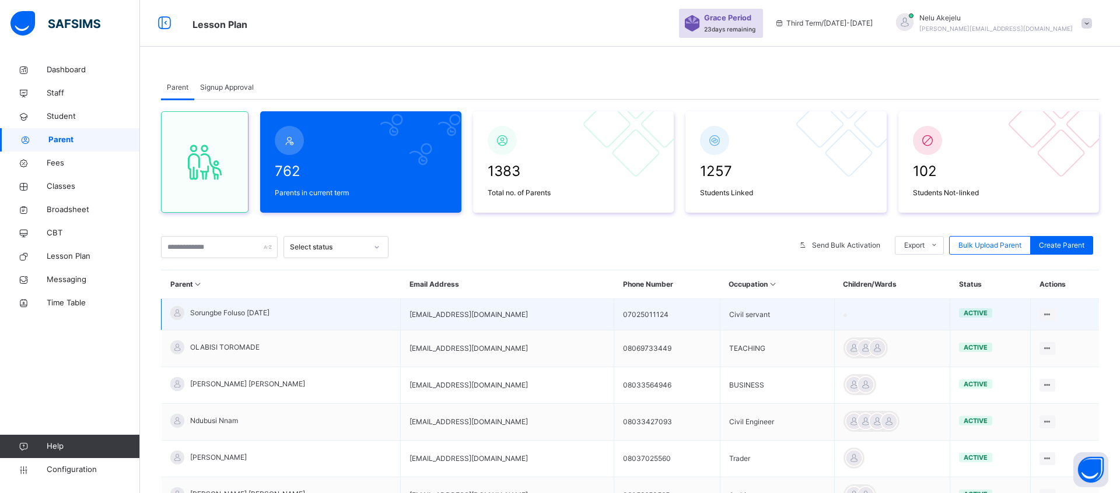
click at [230, 310] on span "Sorungbe Foluso [DATE]" at bounding box center [229, 313] width 79 height 10
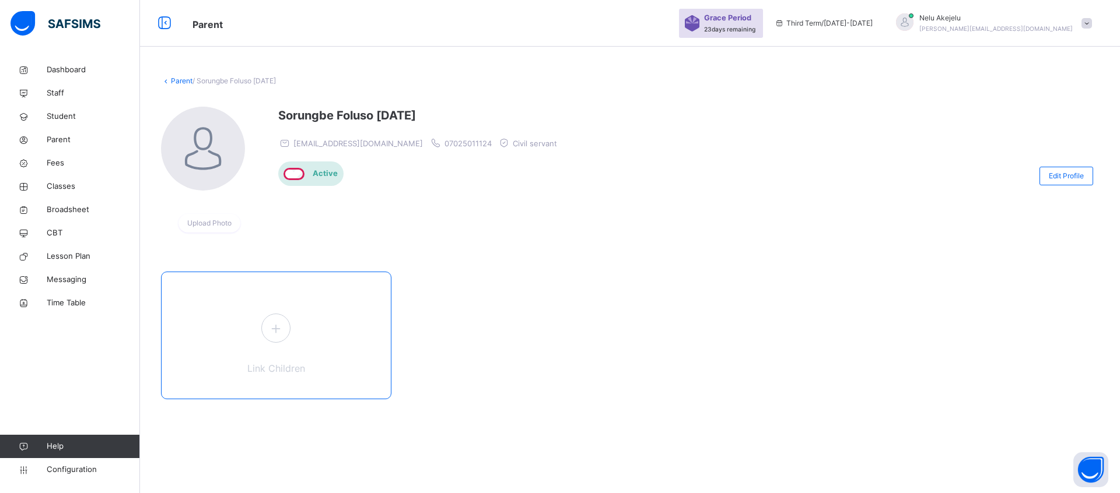
click at [272, 332] on icon at bounding box center [275, 328] width 21 height 23
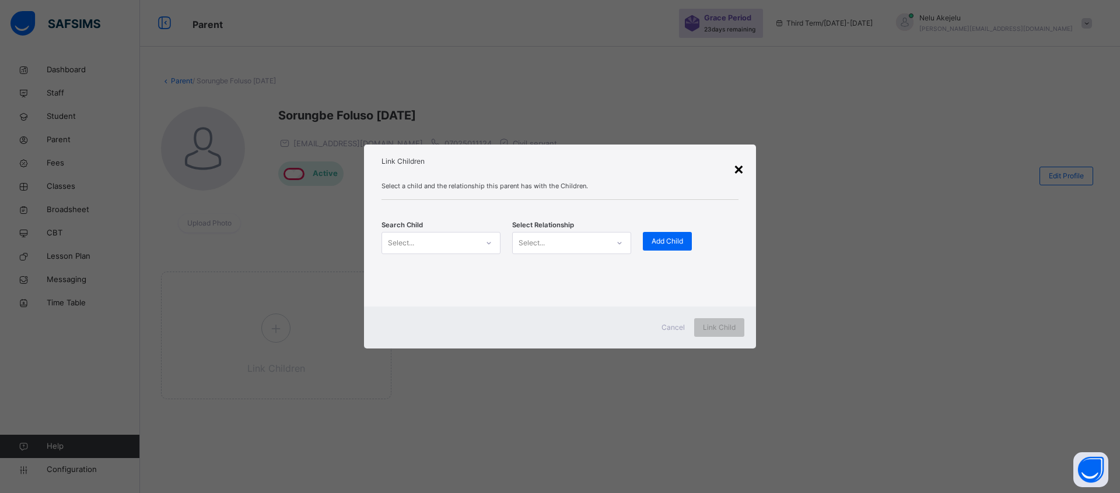
click at [743, 169] on div "×" at bounding box center [738, 168] width 11 height 24
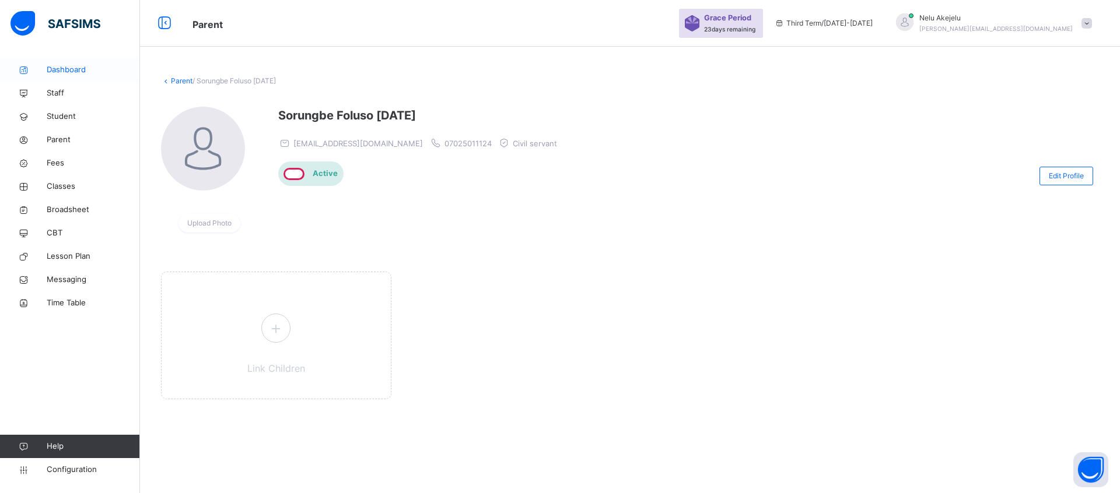
click at [61, 72] on span "Dashboard" at bounding box center [93, 70] width 93 height 12
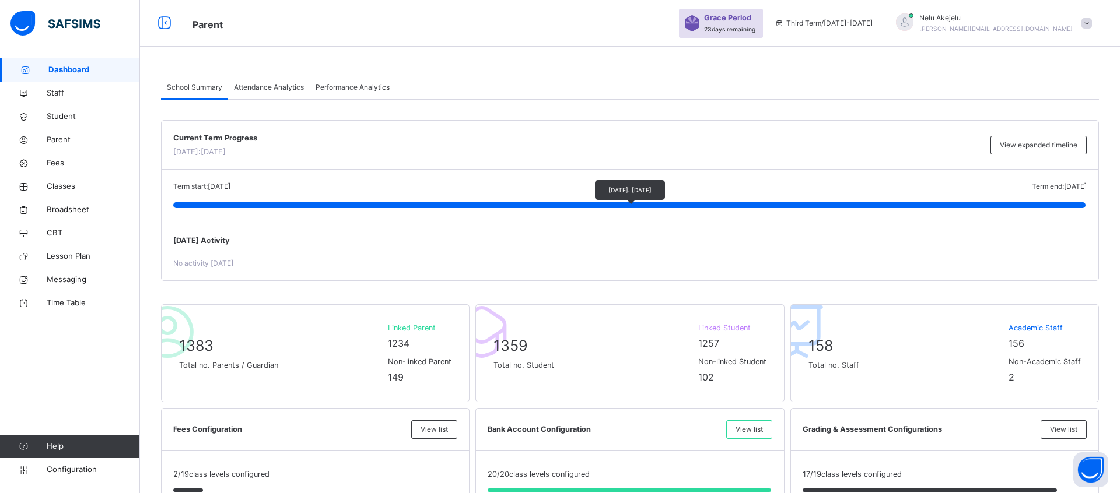
click at [533, 205] on div at bounding box center [629, 205] width 912 height 6
click at [56, 93] on span "Staff" at bounding box center [93, 93] width 93 height 12
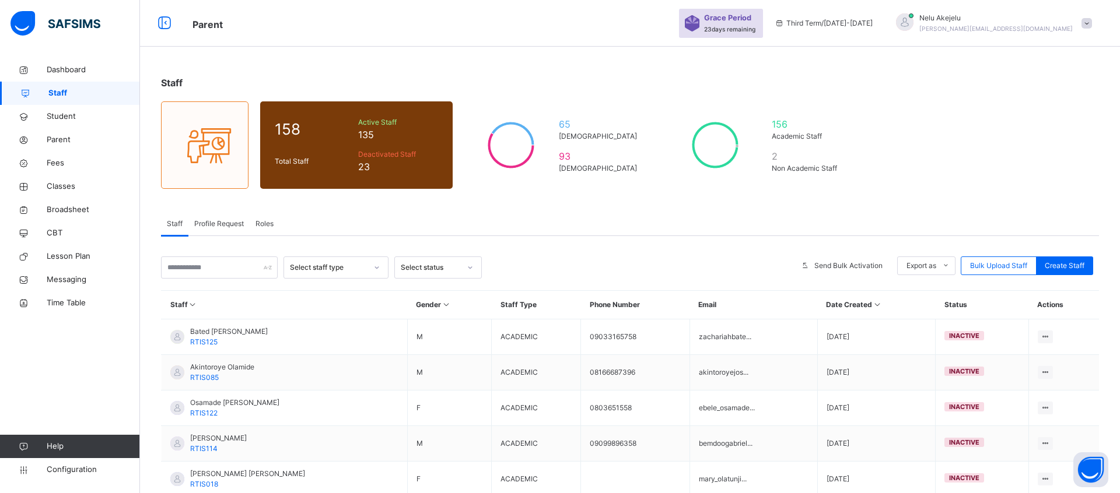
click at [217, 216] on div "Profile Request" at bounding box center [218, 223] width 61 height 23
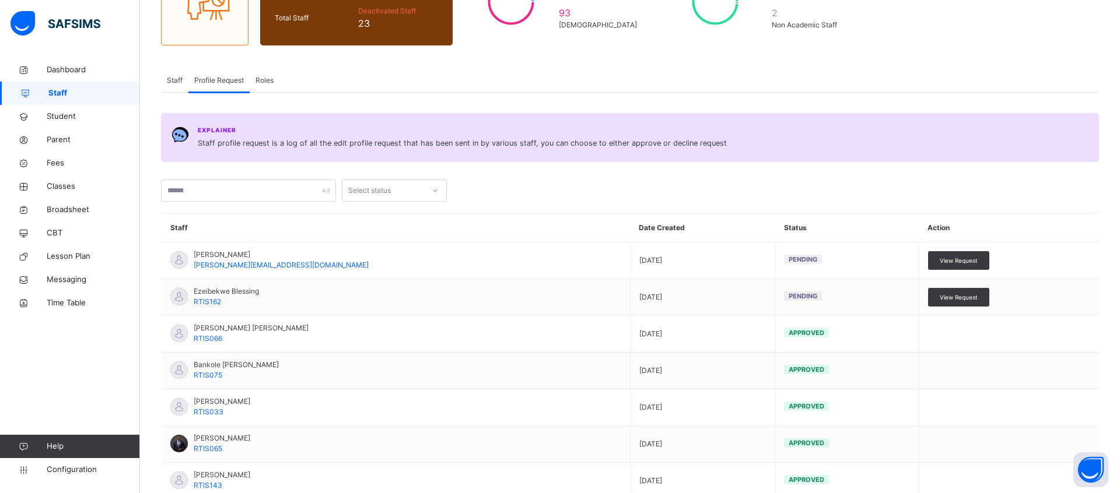
scroll to position [163, 0]
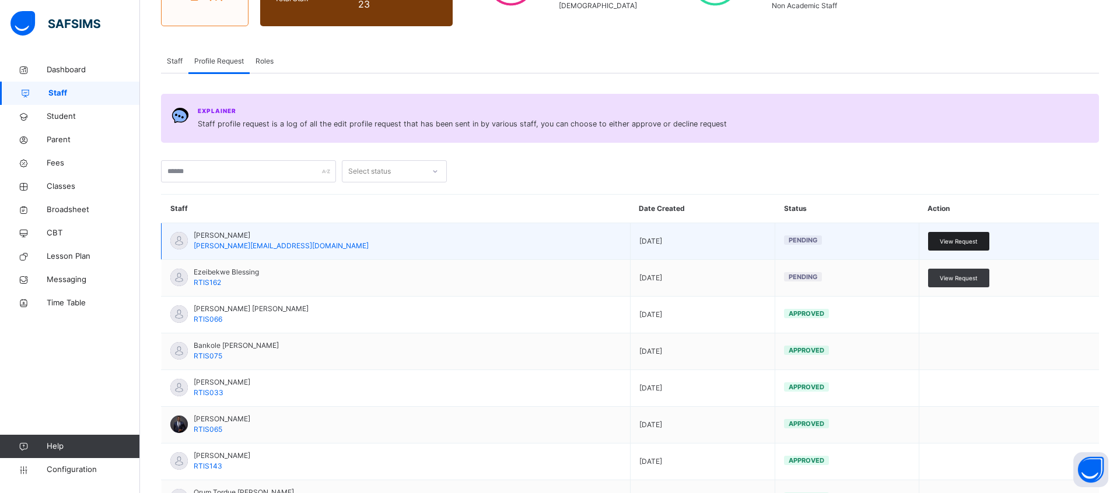
click at [945, 241] on span "View Request" at bounding box center [959, 241] width 38 height 9
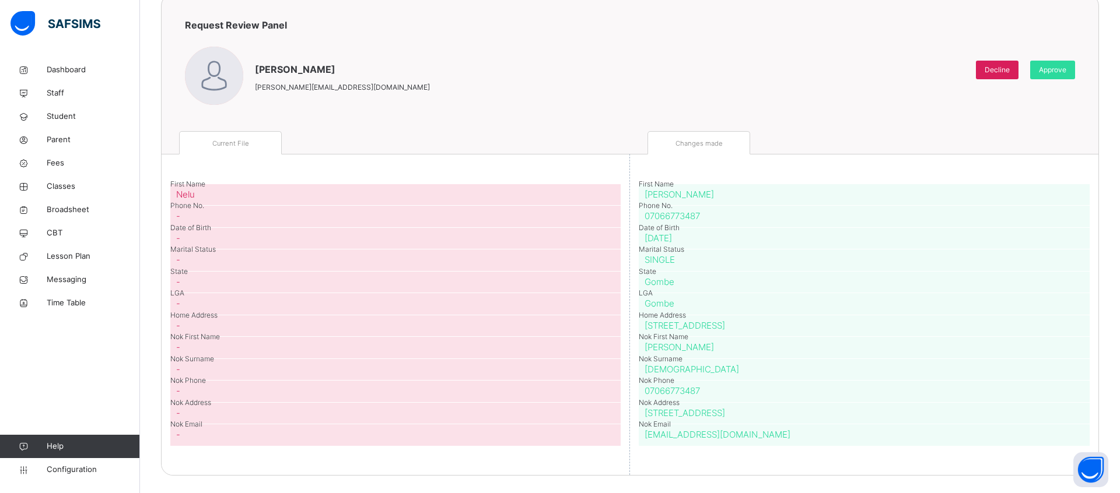
scroll to position [104, 0]
click at [418, 230] on div "-" at bounding box center [395, 239] width 450 height 22
click at [1048, 66] on span "Approve" at bounding box center [1052, 70] width 27 height 10
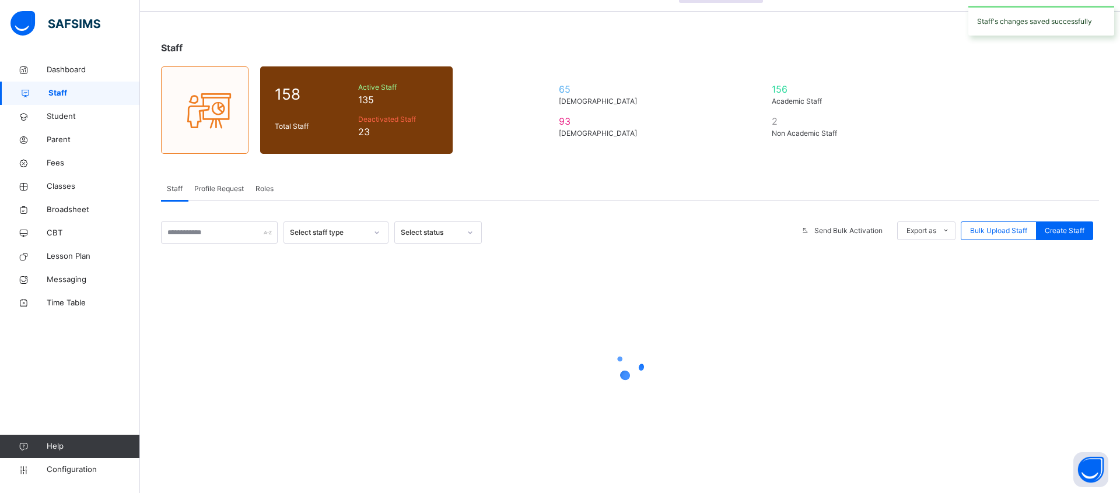
scroll to position [35, 0]
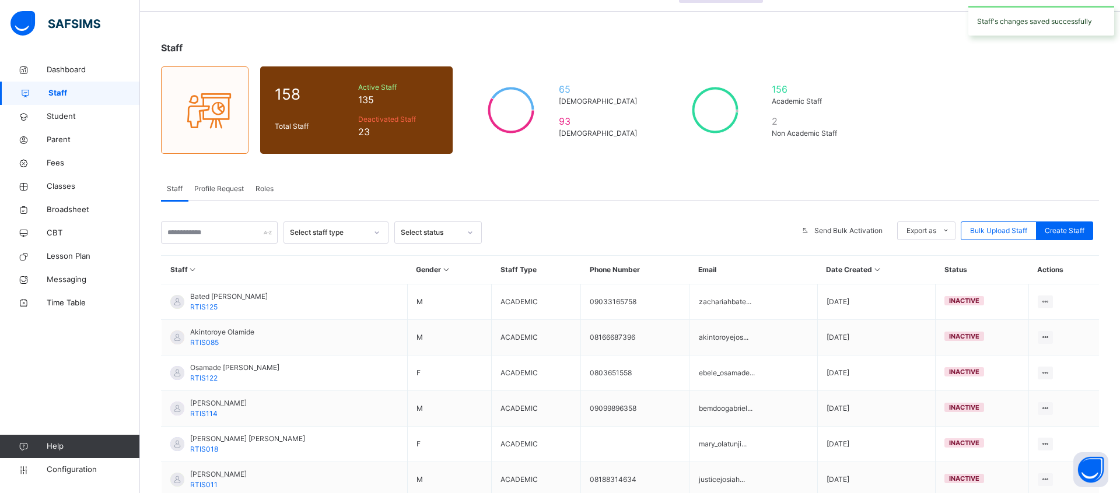
click at [314, 234] on div "Select staff type" at bounding box center [328, 232] width 77 height 10
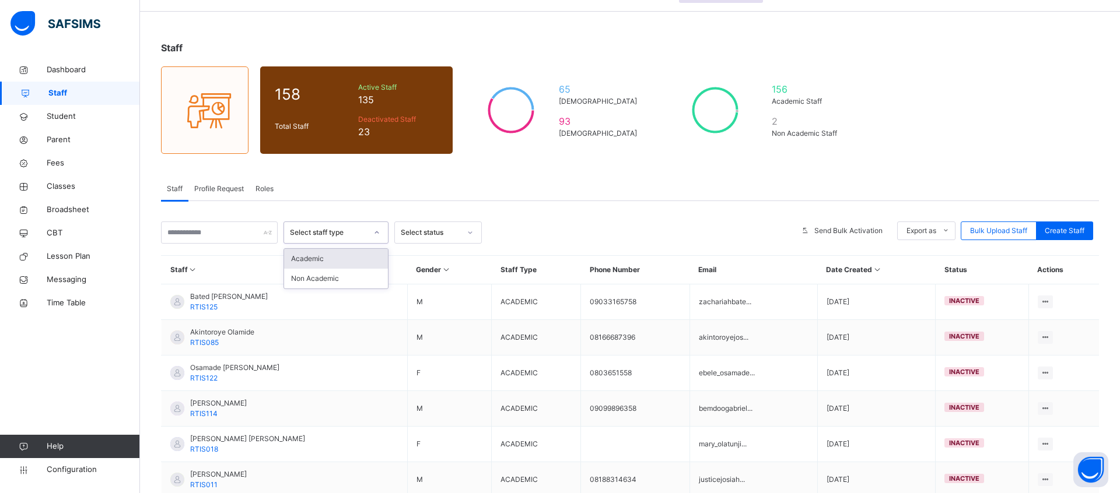
click at [314, 234] on div "Select staff type" at bounding box center [328, 232] width 77 height 10
click at [425, 218] on div "0 results available. Select is focused ,type to refine list, press Down to open…" at bounding box center [630, 447] width 938 height 492
click at [426, 232] on div "Select status" at bounding box center [430, 232] width 59 height 10
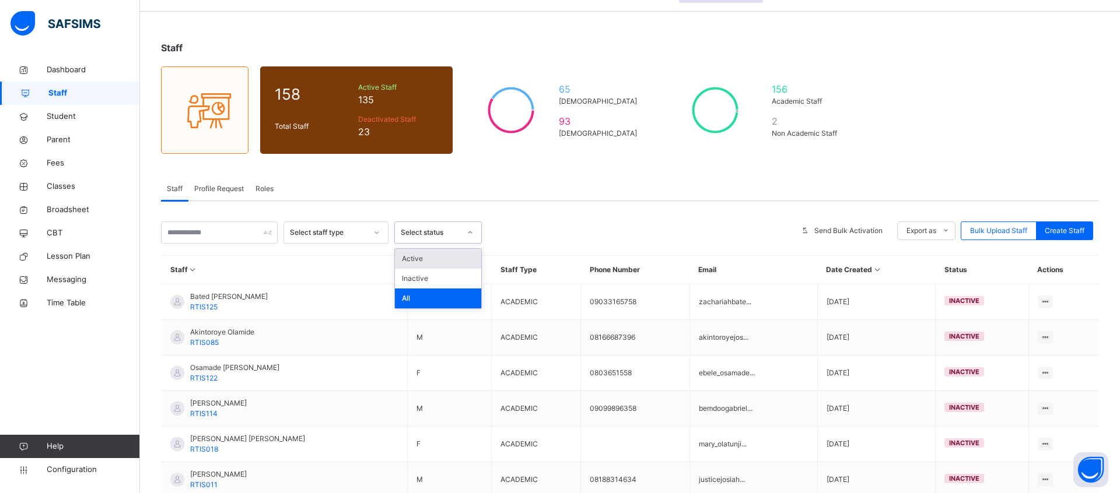
click at [426, 232] on div "Select status" at bounding box center [430, 232] width 59 height 10
